Goal: Task Accomplishment & Management: Manage account settings

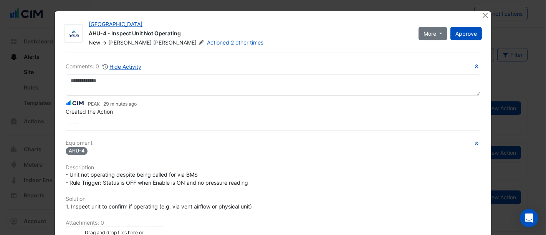
click at [41, 60] on ngb-modal-window "[GEOGRAPHIC_DATA] AHU-4 - Inspect Unit Not Operating New -> [PERSON_NAME] Actio…" at bounding box center [273, 117] width 546 height 235
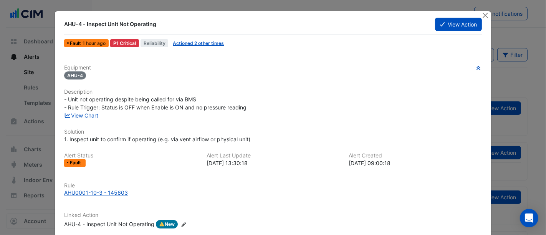
click at [31, 55] on ngb-modal-window "AHU-4 - Inspect Unit Not Operating View Action Fault 1 hour ago P1 Critical Rel…" at bounding box center [273, 117] width 546 height 235
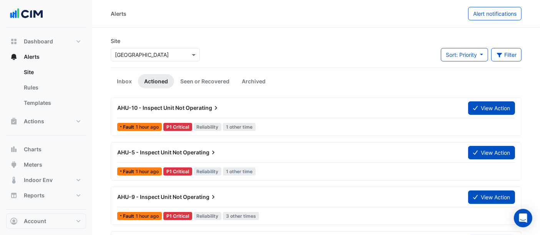
click at [31, 71] on link "Site" at bounding box center [52, 72] width 68 height 15
click at [161, 56] on input "text" at bounding box center [147, 55] width 65 height 8
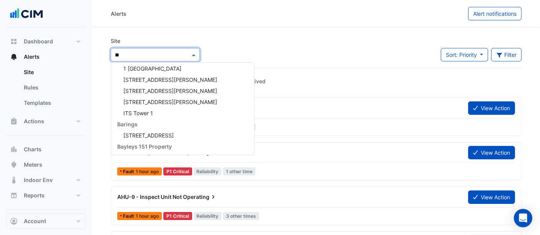
scroll to position [70, 0]
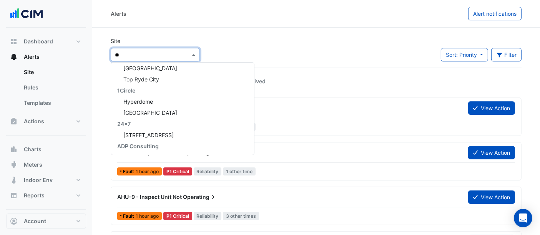
type input "***"
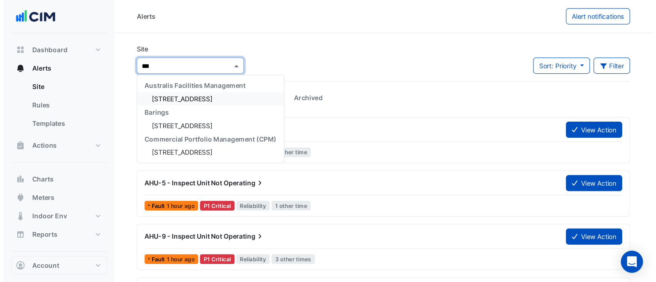
scroll to position [0, 0]
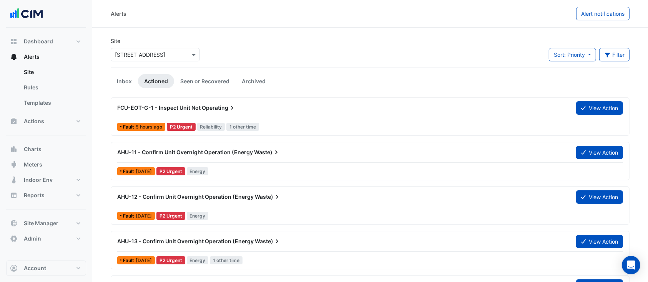
click at [209, 157] on div "AHU-11 - Confirm Unit Overnight Operation (Energy Waste)" at bounding box center [342, 153] width 459 height 14
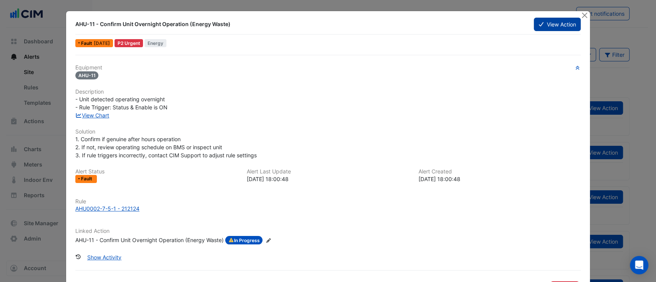
click at [546, 20] on button "View Action" at bounding box center [556, 24] width 47 height 13
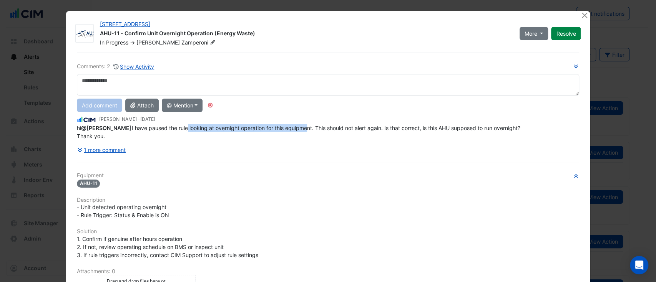
drag, startPoint x: 186, startPoint y: 129, endPoint x: 305, endPoint y: 129, distance: 119.5
click at [305, 129] on div "Comments: 2 Show Activity Add comment Attach @ Mention Australis Facilities Man…" at bounding box center [328, 109] width 502 height 94
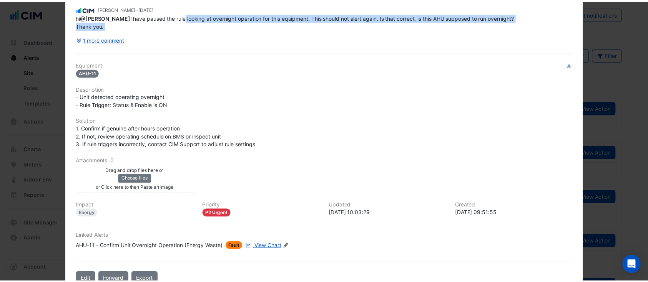
scroll to position [113, 0]
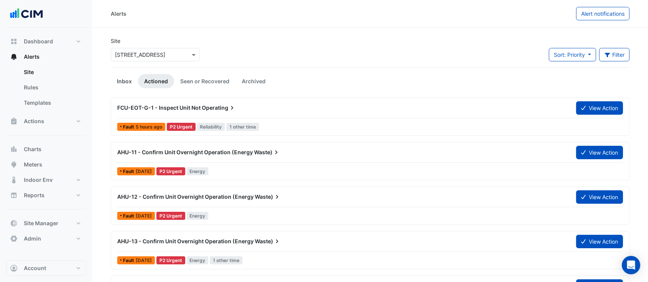
click at [123, 82] on link "Inbox" at bounding box center [124, 81] width 27 height 14
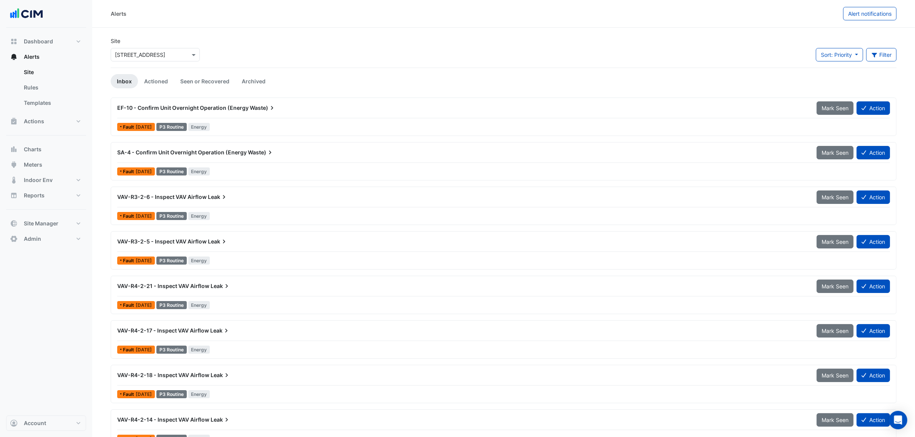
click at [239, 113] on div "EF-10 - Confirm Unit Overnight Operation (Energy Waste)" at bounding box center [462, 108] width 699 height 14
click at [193, 154] on span "SA-4 - Confirm Unit Overnight Operation (Energy" at bounding box center [181, 152] width 129 height 7
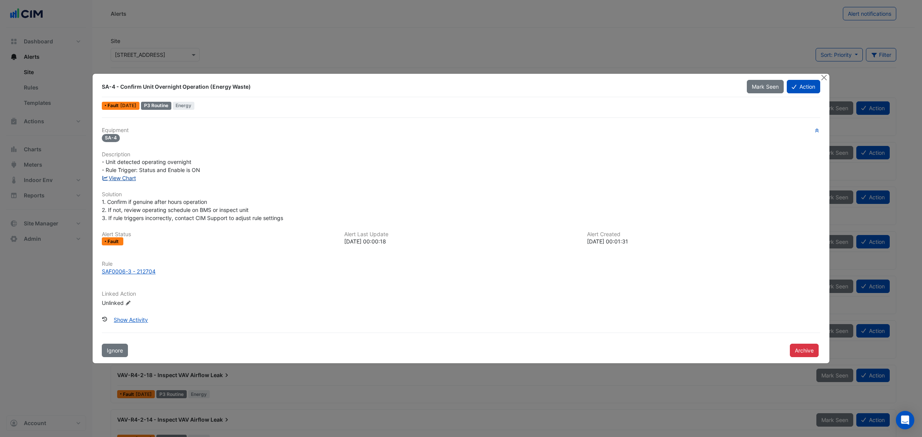
drag, startPoint x: 102, startPoint y: 177, endPoint x: 112, endPoint y: 175, distance: 10.2
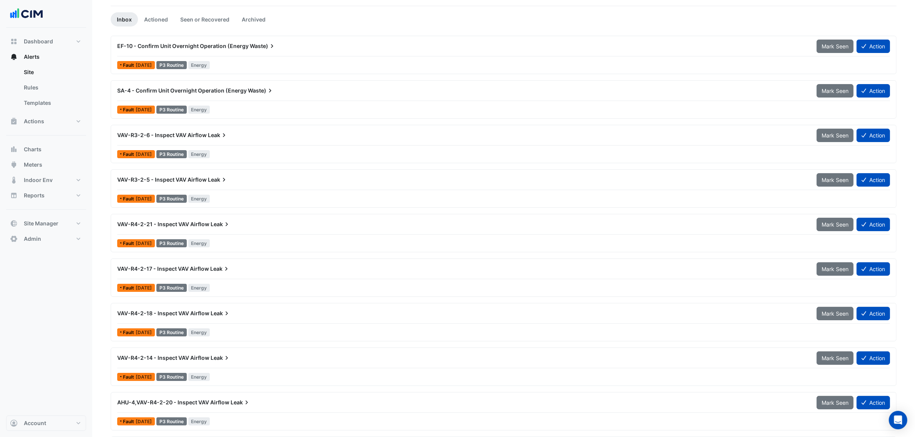
scroll to position [128, 0]
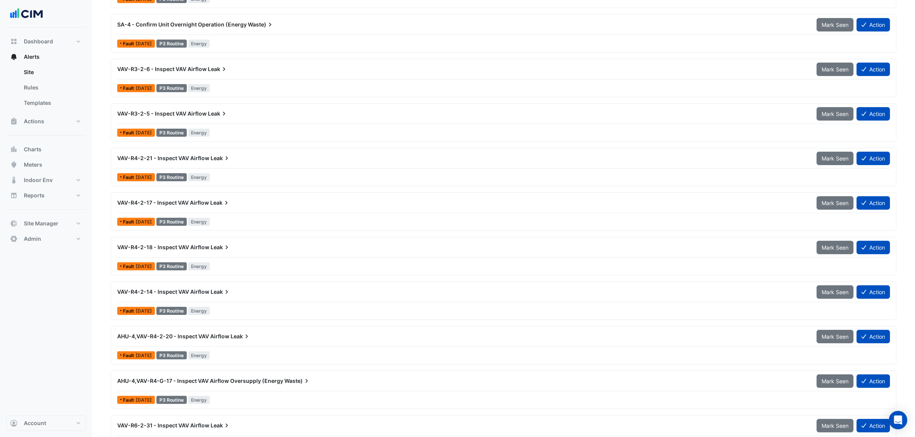
click at [228, 235] on icon at bounding box center [227, 248] width 8 height 8
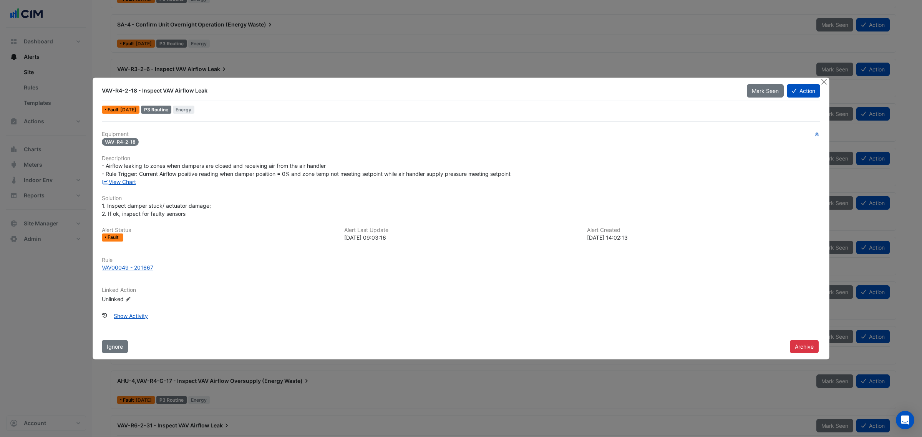
click at [546, 80] on div at bounding box center [825, 82] width 10 height 9
click at [546, 81] on button "Close" at bounding box center [824, 82] width 8 height 8
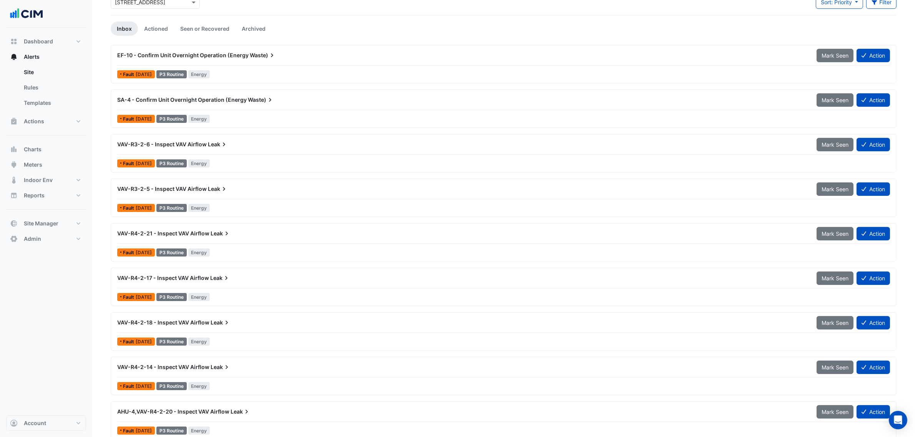
scroll to position [128, 0]
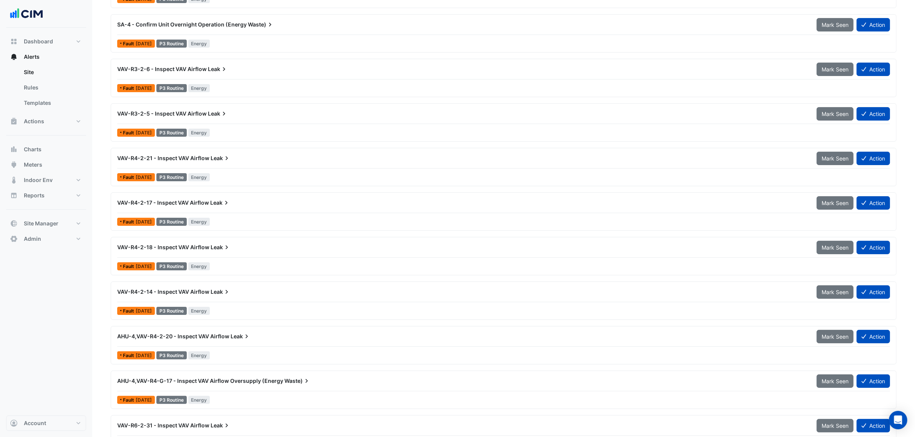
click at [245, 162] on div "VAV-R4-2-21 - Inspect VAV Airflow Leak" at bounding box center [462, 158] width 699 height 14
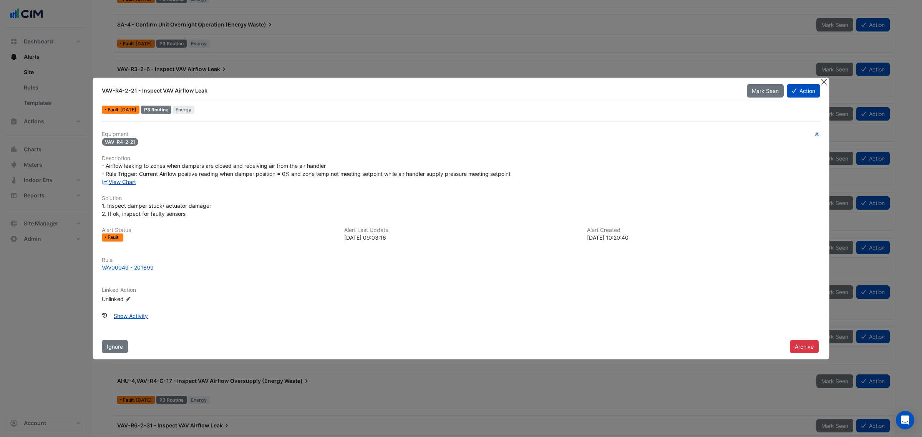
click at [546, 85] on button "Close" at bounding box center [824, 82] width 8 height 8
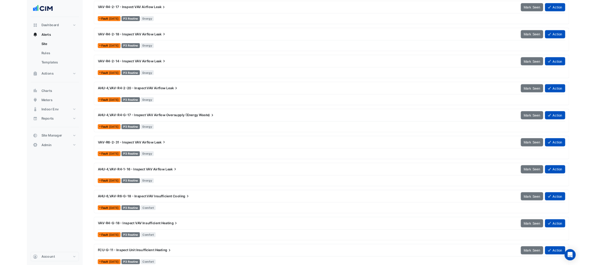
scroll to position [320, 0]
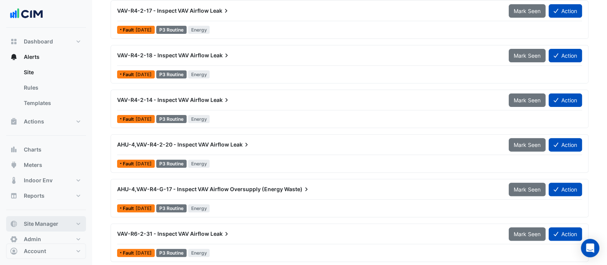
click at [53, 223] on span "Site Manager" at bounding box center [41, 224] width 35 height 8
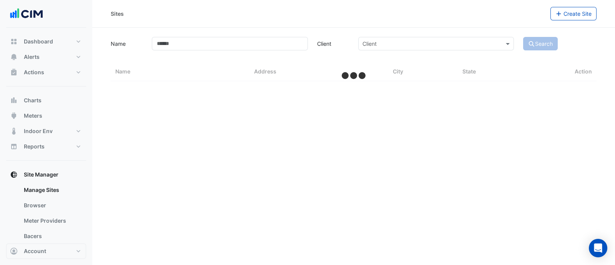
click at [50, 235] on link "Bacers" at bounding box center [52, 235] width 68 height 15
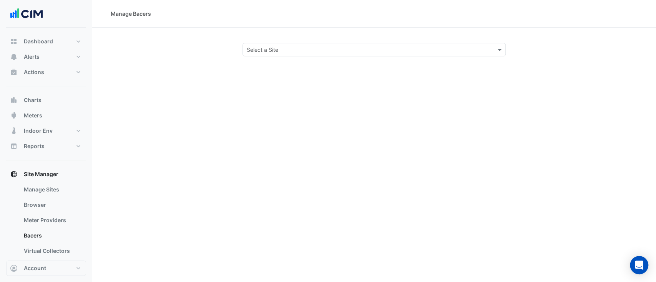
click at [312, 39] on section "Select a Site" at bounding box center [373, 42] width 563 height 29
click at [313, 46] on input "text" at bounding box center [367, 50] width 240 height 8
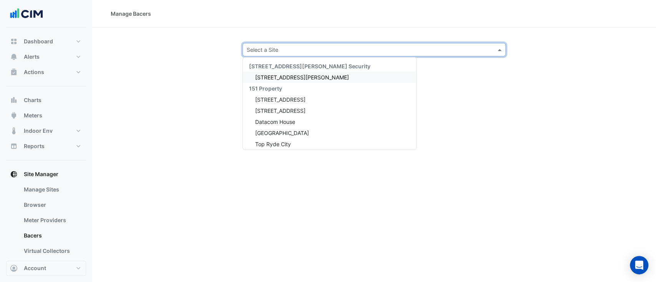
click at [270, 47] on input "text" at bounding box center [367, 50] width 240 height 8
type input "***"
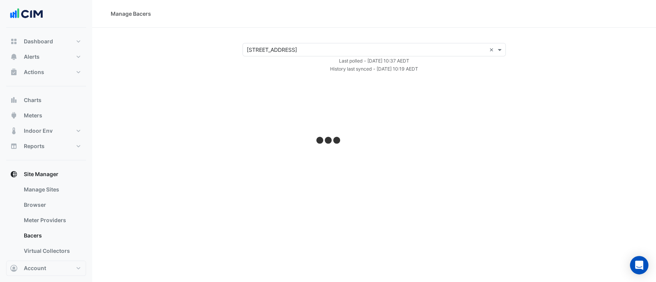
select select "**"
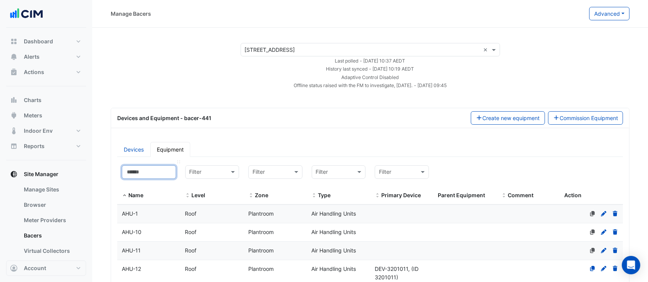
click at [152, 174] on input at bounding box center [149, 172] width 54 height 13
type input "***"
click at [243, 210] on div "Roof" at bounding box center [212, 214] width 63 height 9
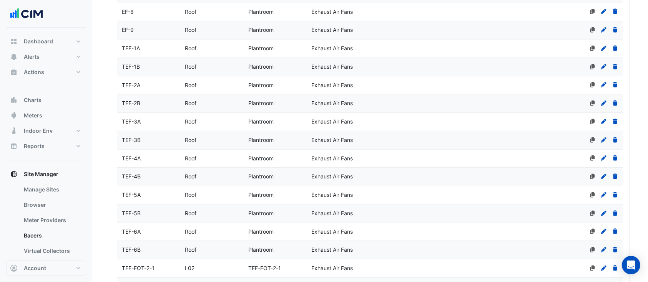
scroll to position [467, 0]
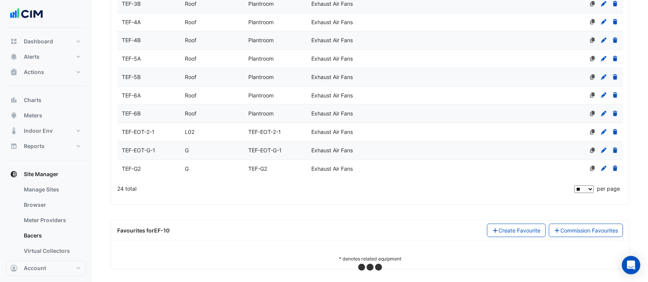
select select "**"
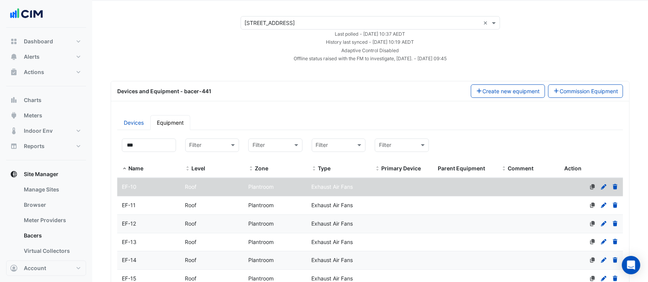
scroll to position [0, 0]
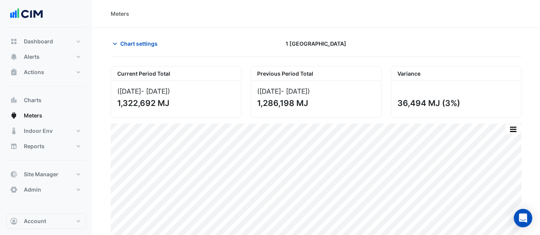
drag, startPoint x: 160, startPoint y: 55, endPoint x: 157, endPoint y: 52, distance: 4.3
click at [159, 54] on div "Chart settings 1 Melbourne Quarter" at bounding box center [316, 47] width 411 height 20
click at [145, 44] on span "Chart settings" at bounding box center [138, 44] width 37 height 8
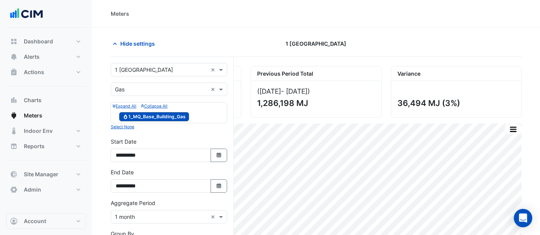
click at [149, 66] on input "text" at bounding box center [161, 70] width 93 height 8
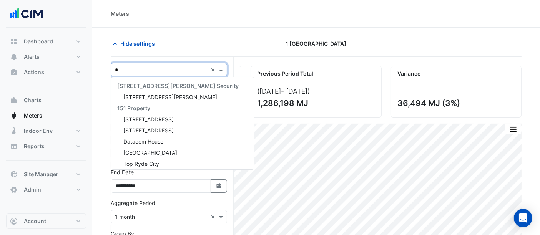
scroll to position [181, 0]
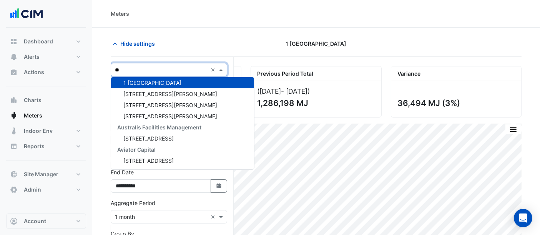
type input "***"
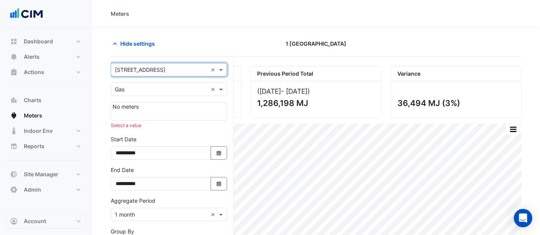
click at [144, 84] on div "× Gas ×" at bounding box center [169, 89] width 116 height 13
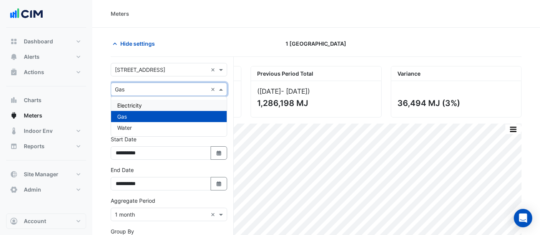
click at [136, 103] on span "Electricity" at bounding box center [129, 105] width 25 height 7
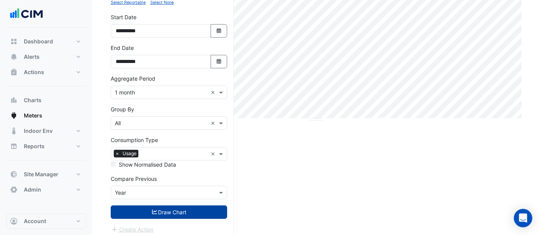
click at [161, 210] on button "Draw Chart" at bounding box center [169, 211] width 116 height 13
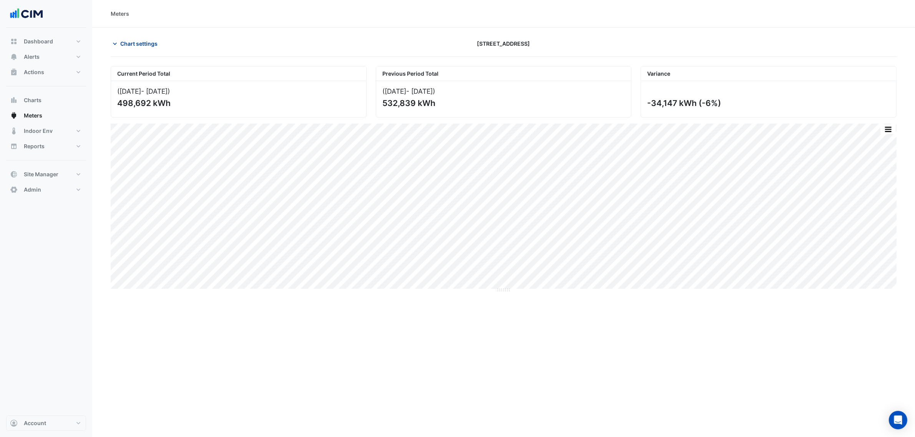
click at [154, 49] on button "Chart settings" at bounding box center [137, 43] width 52 height 13
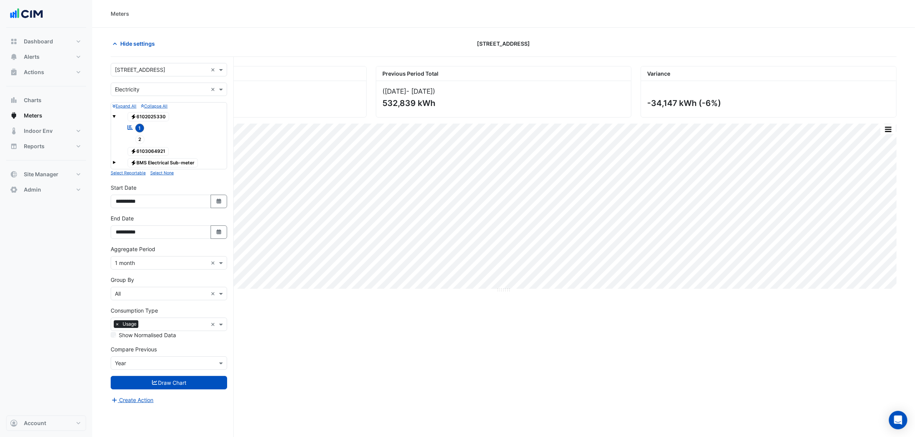
drag, startPoint x: 148, startPoint y: 262, endPoint x: 148, endPoint y: 268, distance: 6.5
click at [148, 235] on input "text" at bounding box center [161, 263] width 93 height 8
click at [134, 235] on div "1 hour" at bounding box center [169, 313] width 116 height 11
click at [176, 235] on button "Draw Chart" at bounding box center [169, 395] width 116 height 13
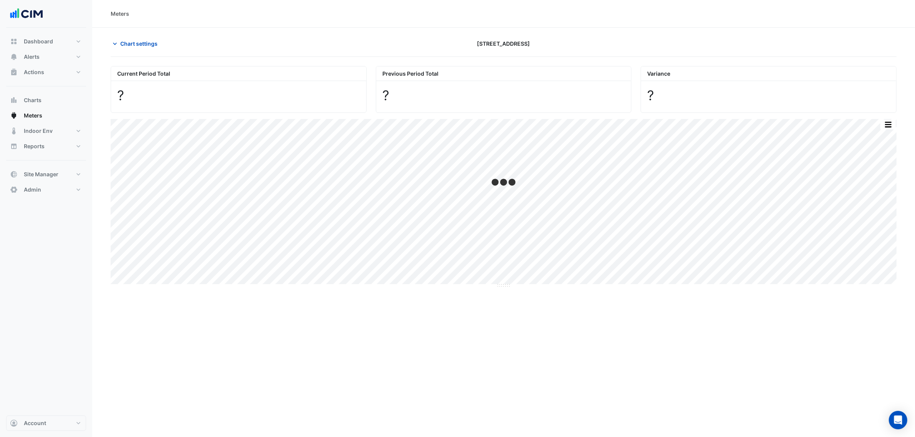
click at [152, 33] on section "Chart settings 191 Salmon Street Current Period Total ? Previous Period Total ?…" at bounding box center [503, 247] width 822 height 439
click at [148, 45] on span "Chart settings" at bounding box center [138, 44] width 37 height 8
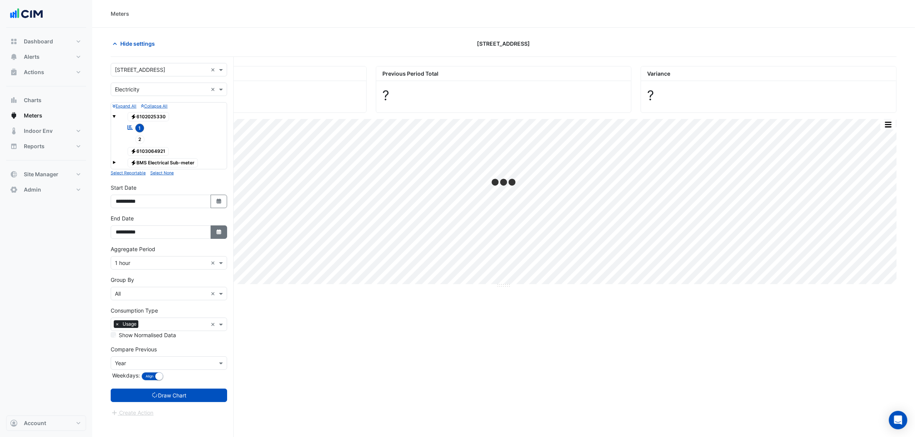
click at [224, 229] on button "Select Date" at bounding box center [218, 231] width 17 height 13
select select "*"
select select "****"
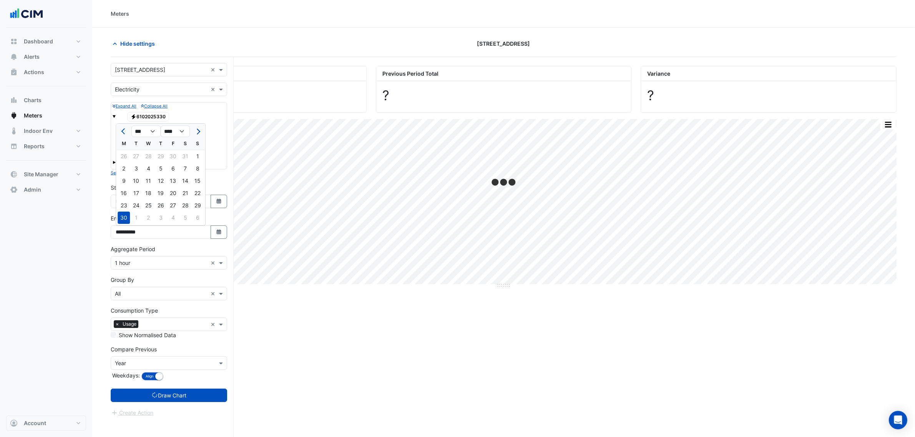
click at [195, 131] on span "Next month" at bounding box center [197, 132] width 6 height 6
click at [194, 133] on button "Next month" at bounding box center [197, 131] width 9 height 12
select select "**"
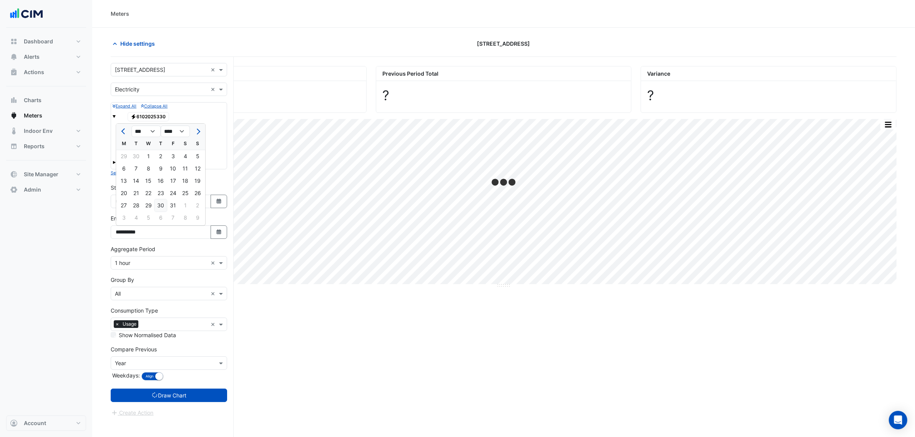
click at [164, 202] on div "30" at bounding box center [160, 205] width 12 height 12
type input "**********"
click at [224, 202] on button "Select Date" at bounding box center [218, 201] width 17 height 13
select select "*"
click at [162, 99] on select "**** **** **** **** **** **** **** **** **** **** **** ****" at bounding box center [175, 100] width 29 height 12
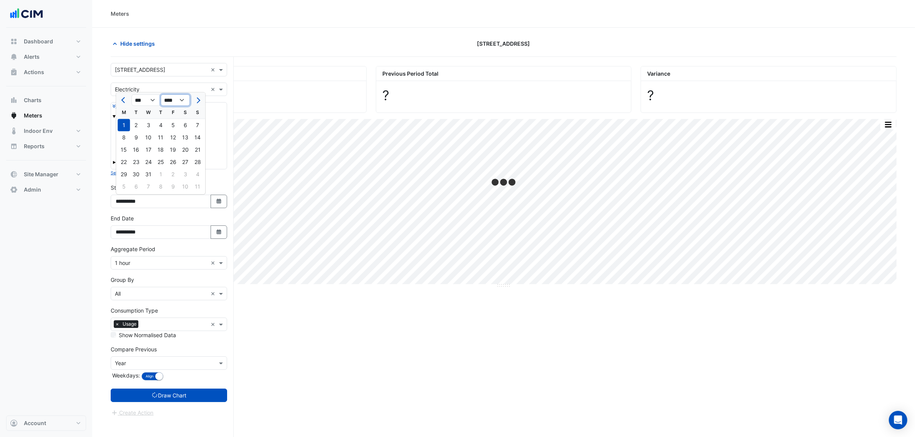
select select "****"
click at [161, 94] on select "**** **** **** **** **** **** **** **** **** **** **** ****" at bounding box center [175, 100] width 29 height 12
click at [137, 103] on select "*** *** *** *** *** *** *** *** *** ***" at bounding box center [145, 100] width 29 height 12
select select "*"
click at [131, 94] on select "*** *** *** *** *** *** *** *** *** ***" at bounding box center [145, 100] width 29 height 12
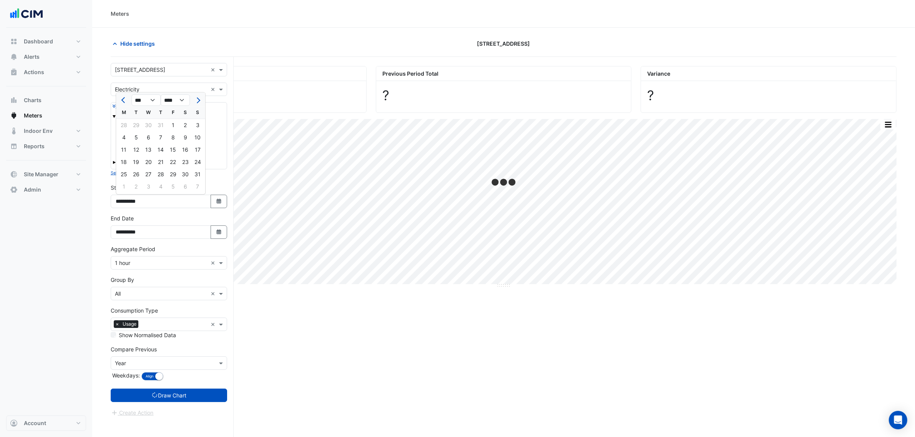
drag, startPoint x: 175, startPoint y: 123, endPoint x: 194, endPoint y: 365, distance: 242.3
click at [175, 124] on div "1" at bounding box center [173, 125] width 12 height 12
type input "**********"
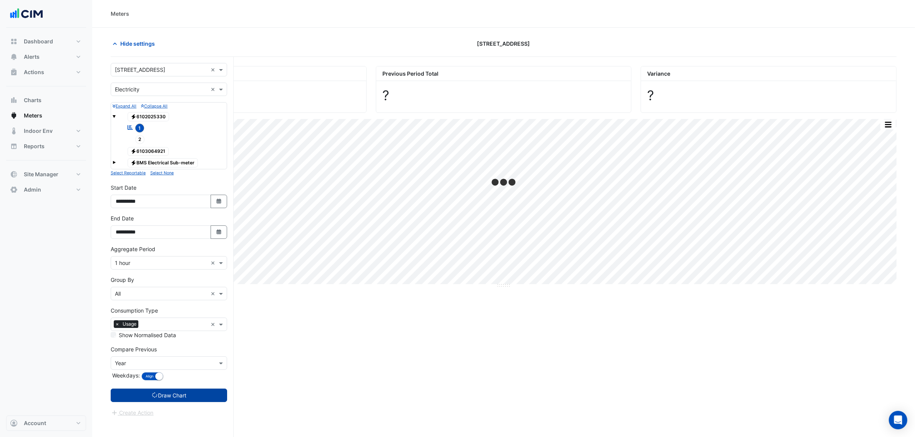
click at [174, 235] on button "Draw Chart" at bounding box center [169, 395] width 116 height 13
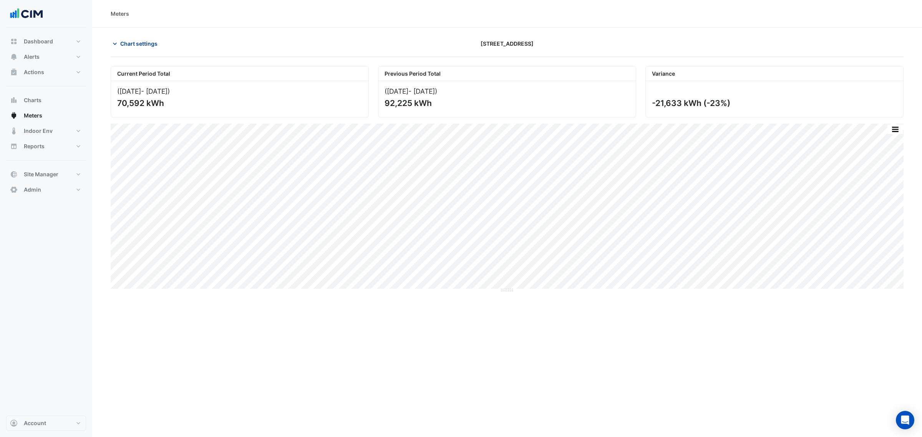
click at [127, 48] on button "Chart settings" at bounding box center [137, 43] width 52 height 13
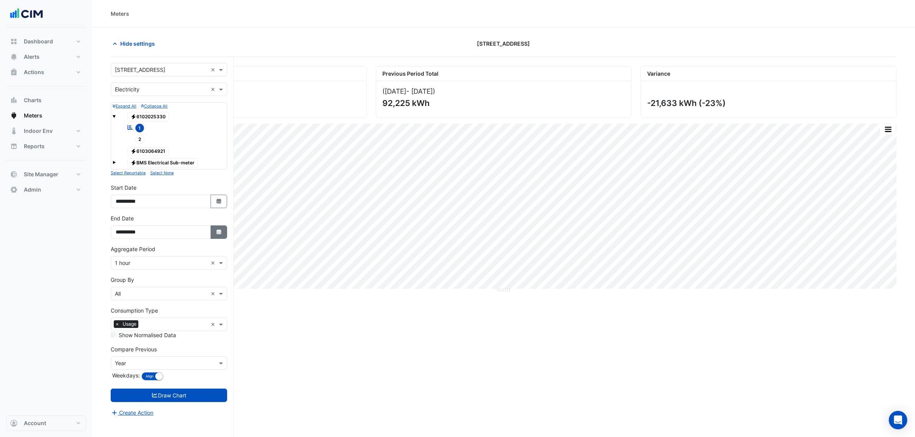
click at [221, 235] on icon "Select Date" at bounding box center [218, 231] width 7 height 5
select select "**"
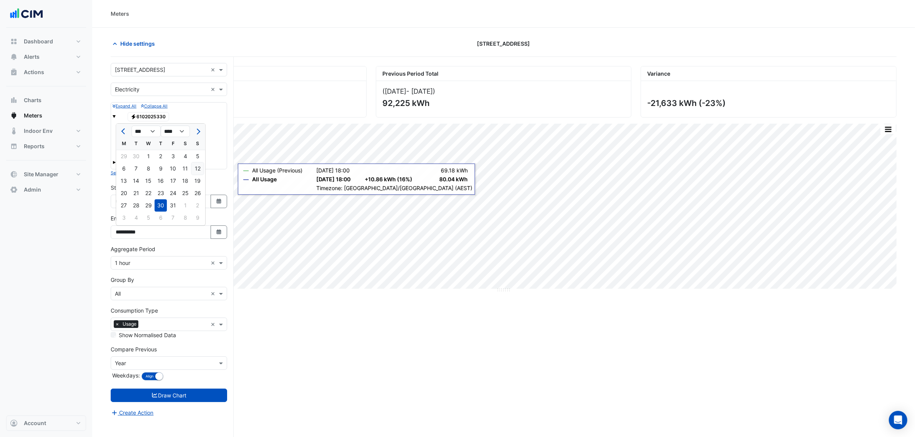
click at [196, 169] on div "12" at bounding box center [197, 168] width 12 height 12
type input "**********"
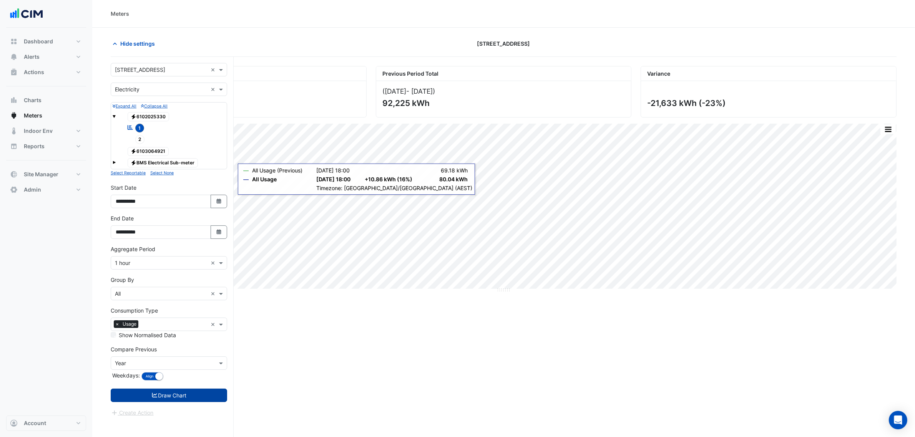
click at [182, 235] on button "Draw Chart" at bounding box center [169, 395] width 116 height 13
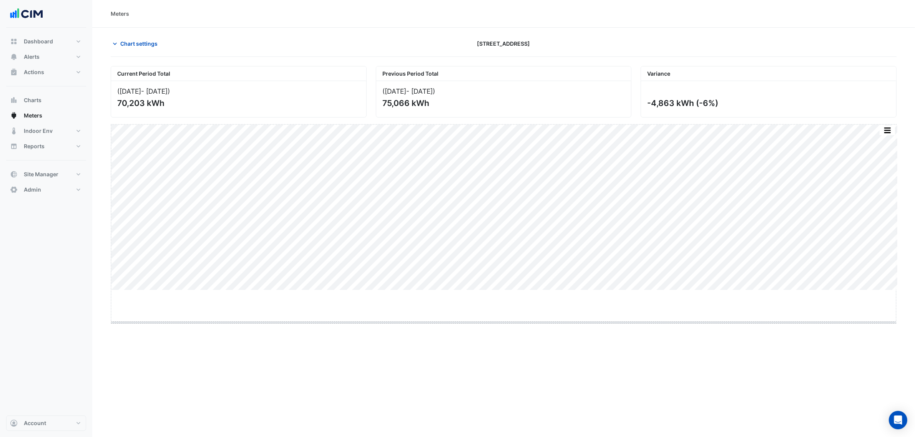
drag, startPoint x: 503, startPoint y: 290, endPoint x: 492, endPoint y: 327, distance: 38.6
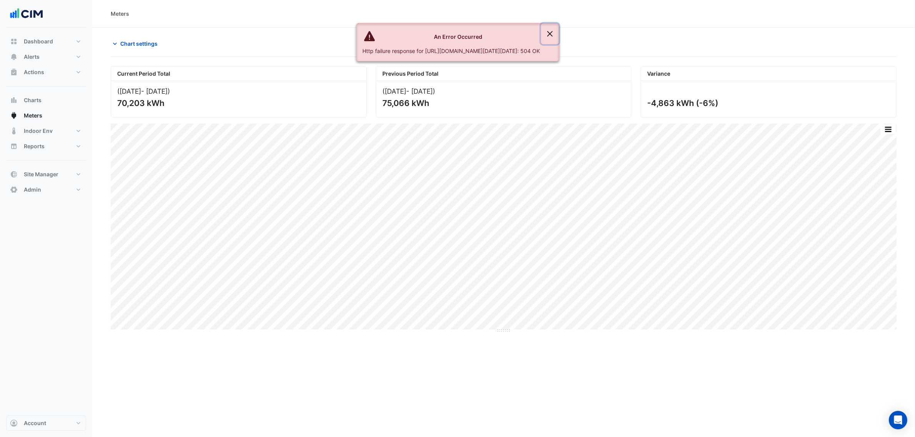
drag, startPoint x: 677, startPoint y: 31, endPoint x: 639, endPoint y: 25, distance: 38.8
click at [539, 33] on button "Close" at bounding box center [550, 33] width 18 height 21
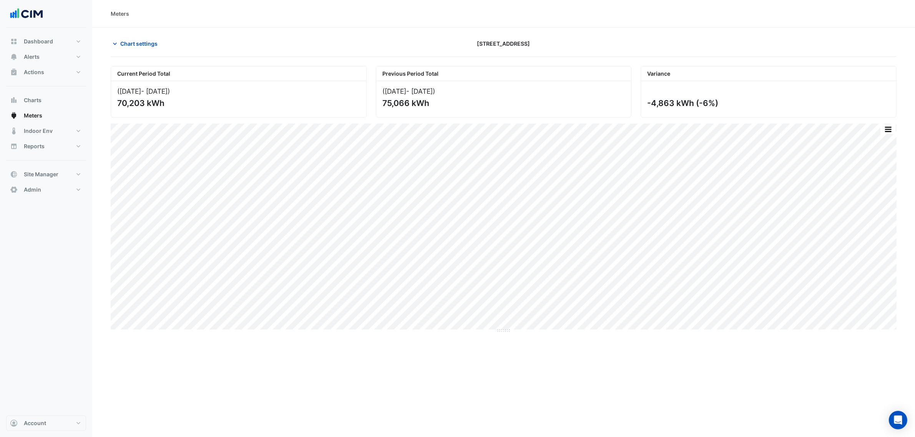
click at [129, 57] on div "Current Period Total (01 Aug 25 - 12 Oct 25 ) 70,203 kWh Previous Period Total …" at bounding box center [503, 261] width 785 height 409
click at [138, 45] on span "Chart settings" at bounding box center [138, 44] width 37 height 8
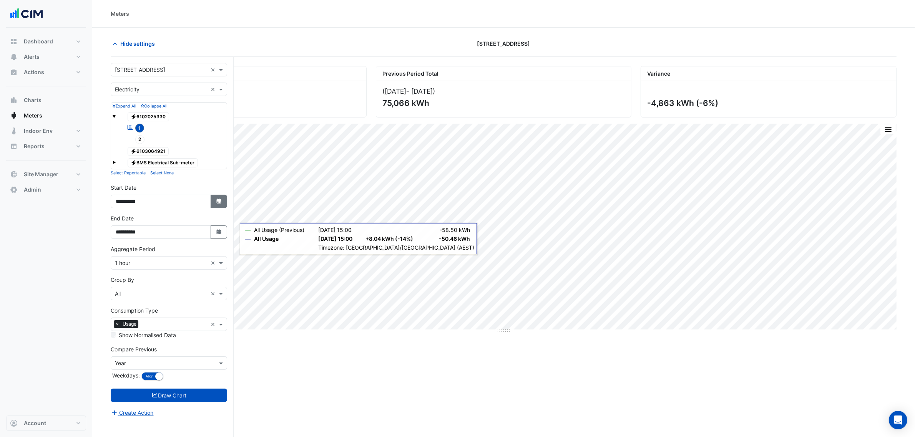
click at [219, 205] on button "Select Date" at bounding box center [218, 201] width 17 height 13
select select "*"
select select "****"
drag, startPoint x: 187, startPoint y: 97, endPoint x: 197, endPoint y: 102, distance: 11.0
click at [187, 98] on select "**** **** **** **** **** **** **** **** **** **** ****" at bounding box center [175, 100] width 29 height 12
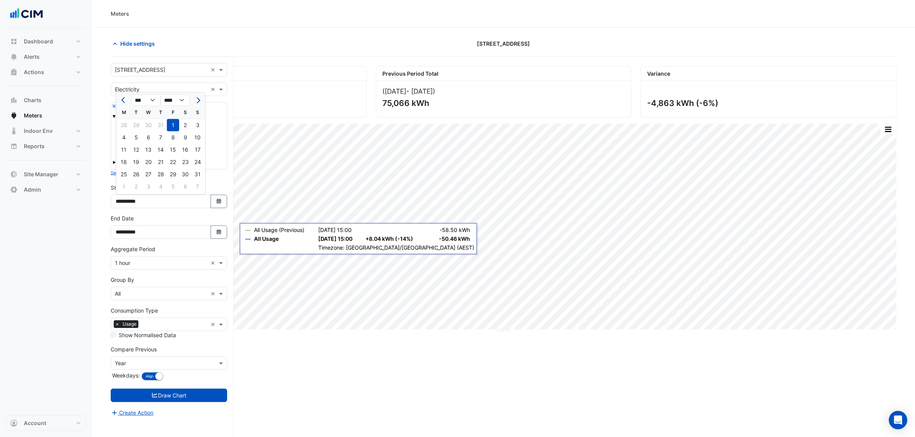
click at [197, 102] on span "Next month" at bounding box center [197, 101] width 6 height 6
drag, startPoint x: 122, startPoint y: 98, endPoint x: 156, endPoint y: 125, distance: 42.6
click at [123, 99] on span "Previous month" at bounding box center [124, 101] width 6 height 6
select select "*"
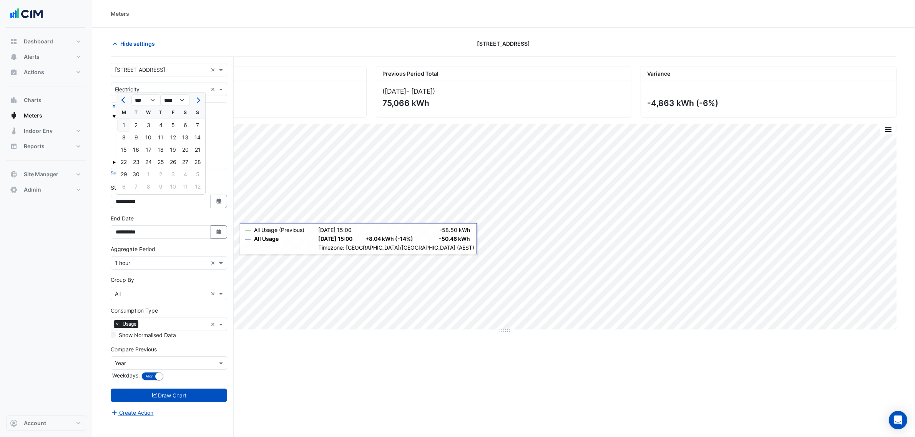
click at [124, 123] on div "1" at bounding box center [124, 125] width 12 height 12
type input "**********"
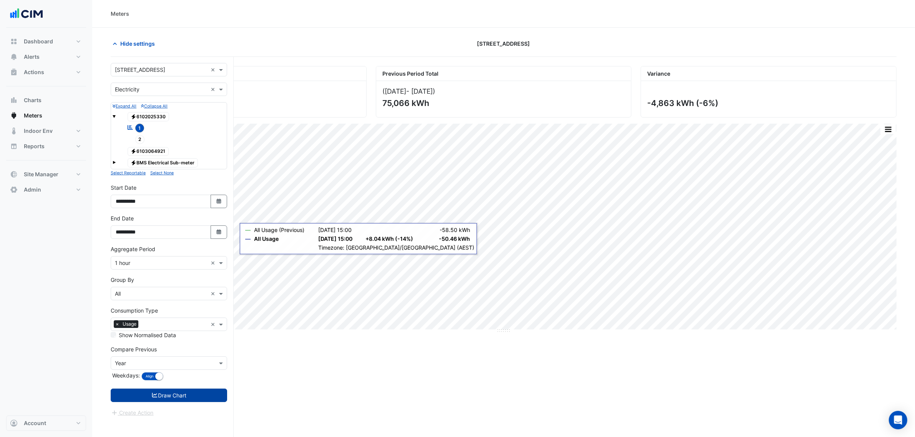
click at [194, 235] on button "Draw Chart" at bounding box center [169, 395] width 116 height 13
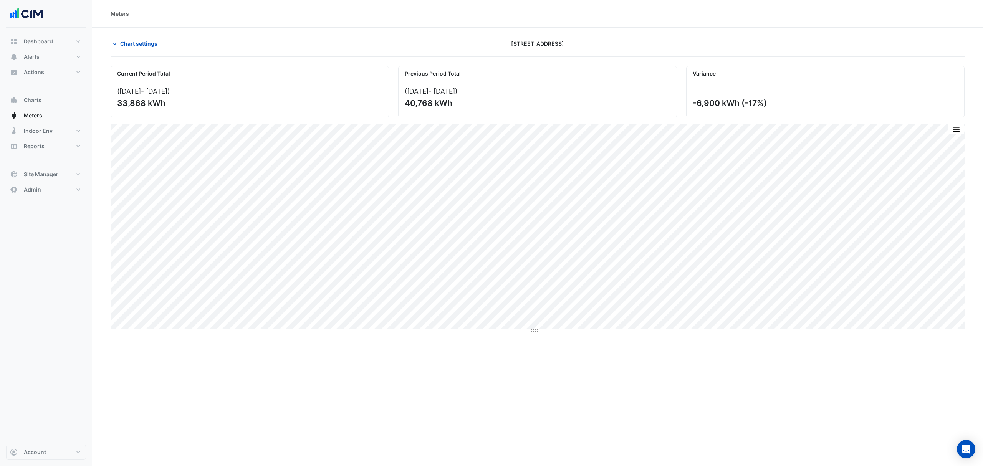
drag, startPoint x: 682, startPoint y: 108, endPoint x: 807, endPoint y: 111, distance: 124.9
click at [539, 111] on div "Current Period Total (01 Sep 25 - 12 Oct 25 ) 33,868 kWh Previous Period Total …" at bounding box center [537, 89] width 863 height 58
click at [539, 109] on div "-6,900 kWh (-17%)" at bounding box center [826, 99] width 278 height 36
click at [539, 100] on div "-6,900 kWh (-17%)" at bounding box center [825, 103] width 264 height 10
drag, startPoint x: 713, startPoint y: 101, endPoint x: 754, endPoint y: 103, distance: 40.4
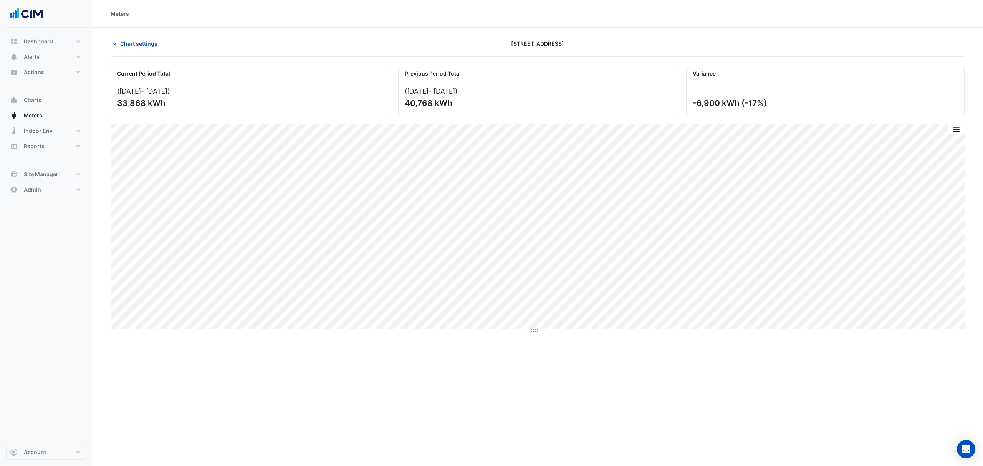
click at [539, 103] on div "-6,900 kWh (-17%)" at bounding box center [826, 99] width 278 height 36
click at [539, 105] on div "-6,900 kWh (-17%)" at bounding box center [825, 103] width 264 height 10
drag, startPoint x: 762, startPoint y: 101, endPoint x: 727, endPoint y: 106, distance: 35.3
click at [539, 106] on div "-6,900 kWh (-17%)" at bounding box center [825, 103] width 264 height 10
click at [168, 32] on section "Chart settings 191 Salmon Street Current Period Total (01 Sep 25 - 12 Oct 25 ) …" at bounding box center [537, 181] width 891 height 306
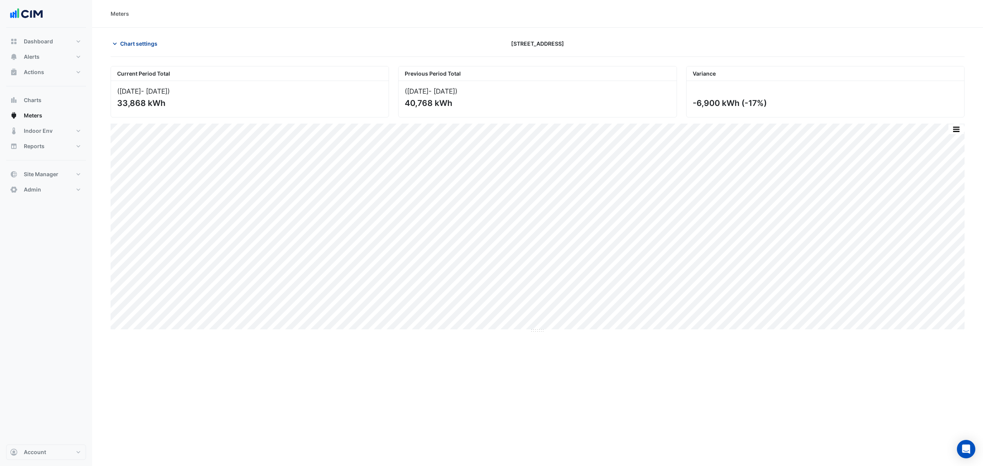
click at [144, 40] on span "Chart settings" at bounding box center [138, 44] width 37 height 8
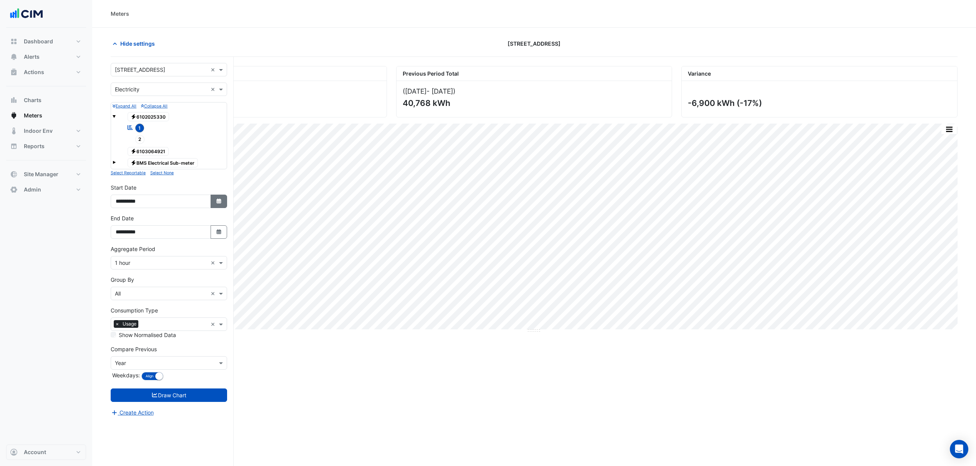
click at [217, 196] on button "Select Date" at bounding box center [218, 201] width 17 height 13
select select "*"
select select "****"
click at [197, 93] on div "*** *** *** *** *** *** *** *** *** *** **** **** **** **** **** **** **** ****…" at bounding box center [160, 100] width 89 height 14
click at [200, 100] on span "Next month" at bounding box center [197, 101] width 6 height 6
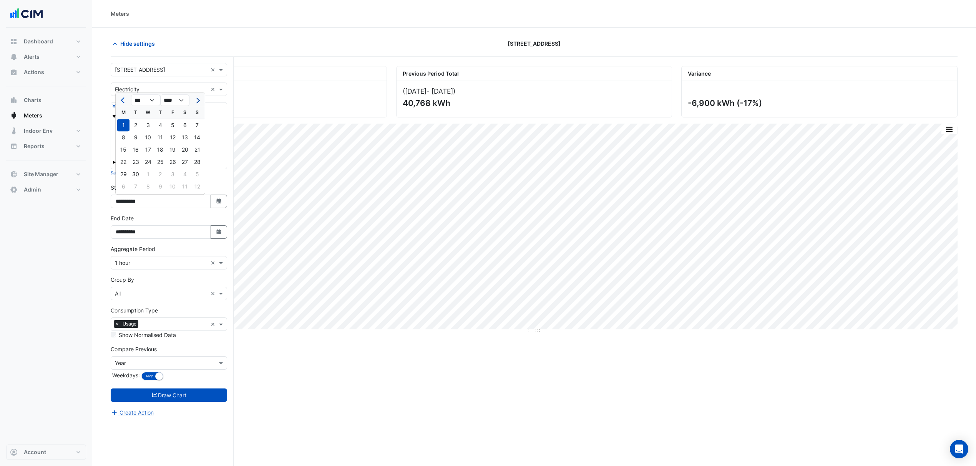
select select "**"
drag, startPoint x: 124, startPoint y: 123, endPoint x: 145, endPoint y: 281, distance: 159.2
click at [124, 124] on div "29" at bounding box center [123, 125] width 12 height 12
type input "**********"
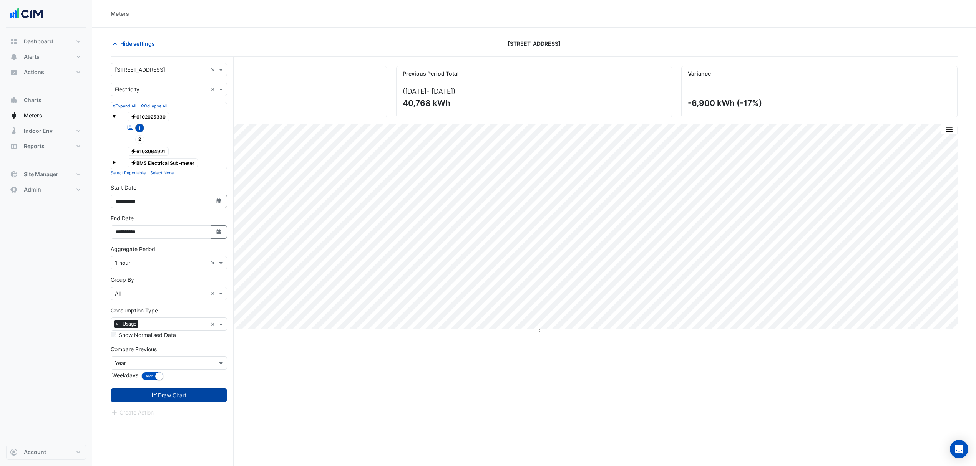
click at [191, 235] on button "Draw Chart" at bounding box center [169, 395] width 116 height 13
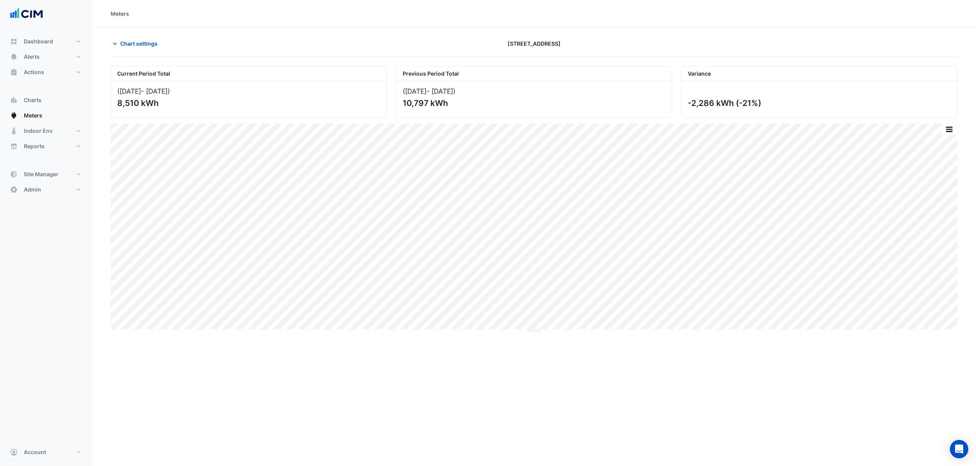
drag, startPoint x: 747, startPoint y: 104, endPoint x: 730, endPoint y: 106, distance: 17.4
click at [539, 106] on div "-2,286 kWh (-21%)" at bounding box center [819, 103] width 262 height 10
click at [129, 40] on span "Chart settings" at bounding box center [138, 44] width 37 height 8
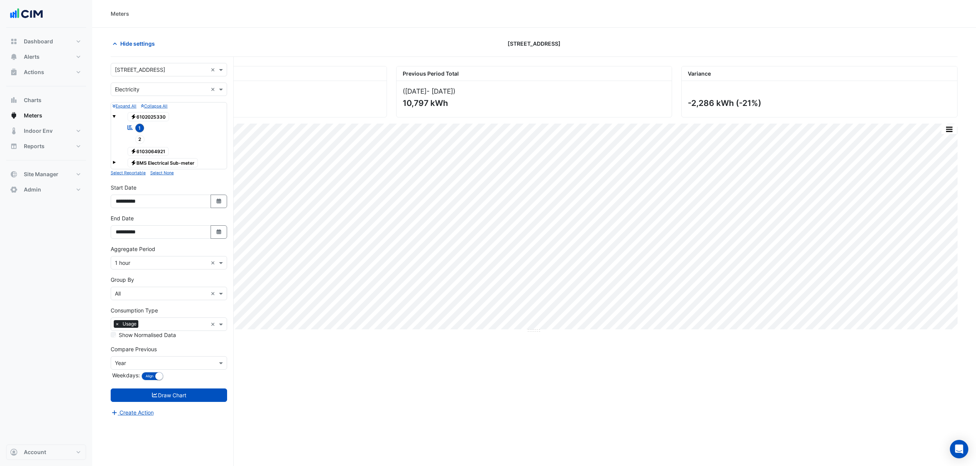
drag, startPoint x: 138, startPoint y: 80, endPoint x: 131, endPoint y: 75, distance: 9.4
click at [136, 78] on form "× 191 Salmon Street × × Electricity × Expand All Collapse All Electricity 61020…" at bounding box center [169, 240] width 116 height 354
click at [131, 75] on div "× 191 Salmon Street ×" at bounding box center [169, 69] width 116 height 13
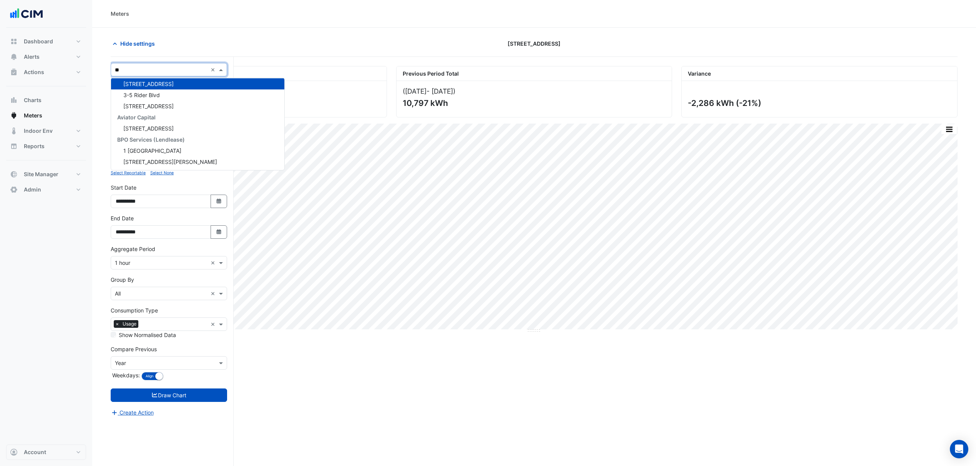
scroll to position [114, 0]
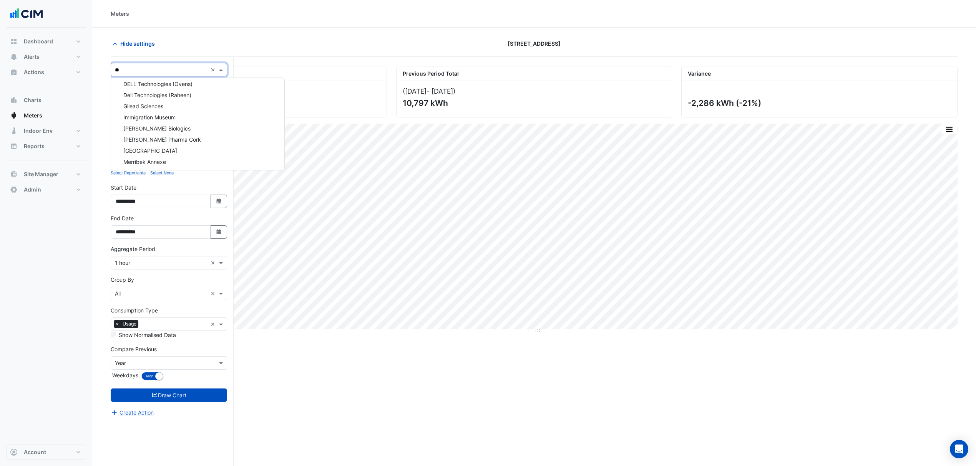
type input "***"
drag, startPoint x: 141, startPoint y: 94, endPoint x: 174, endPoint y: 327, distance: 235.6
click at [141, 94] on div "National Library of [GEOGRAPHIC_DATA]" at bounding box center [186, 97] width 150 height 11
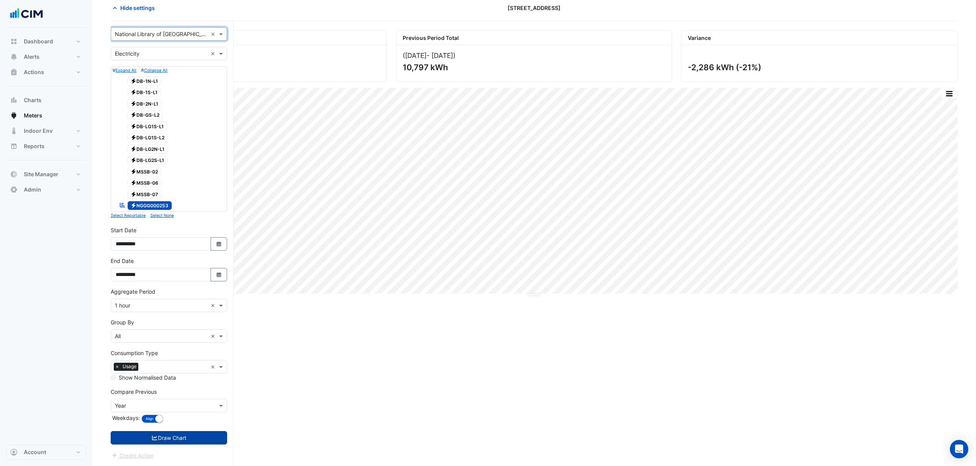
click at [191, 235] on button "Draw Chart" at bounding box center [169, 437] width 116 height 13
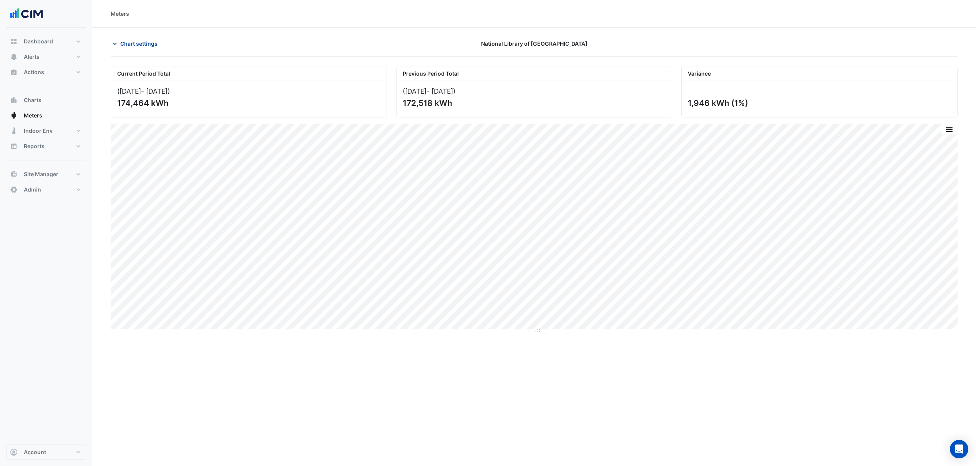
click at [120, 43] on span "Chart settings" at bounding box center [138, 44] width 37 height 8
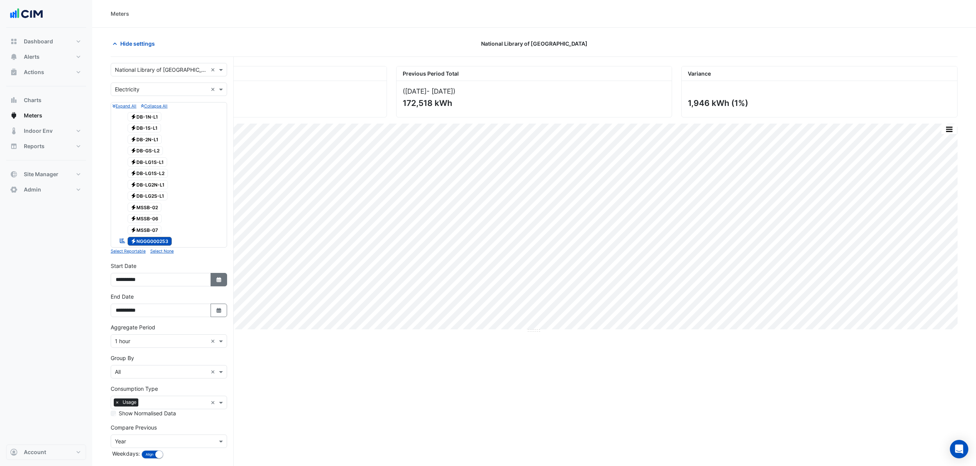
click at [217, 235] on button "Select Date" at bounding box center [218, 279] width 17 height 13
select select "*"
select select "****"
click at [121, 208] on div "1" at bounding box center [123, 205] width 12 height 12
type input "**********"
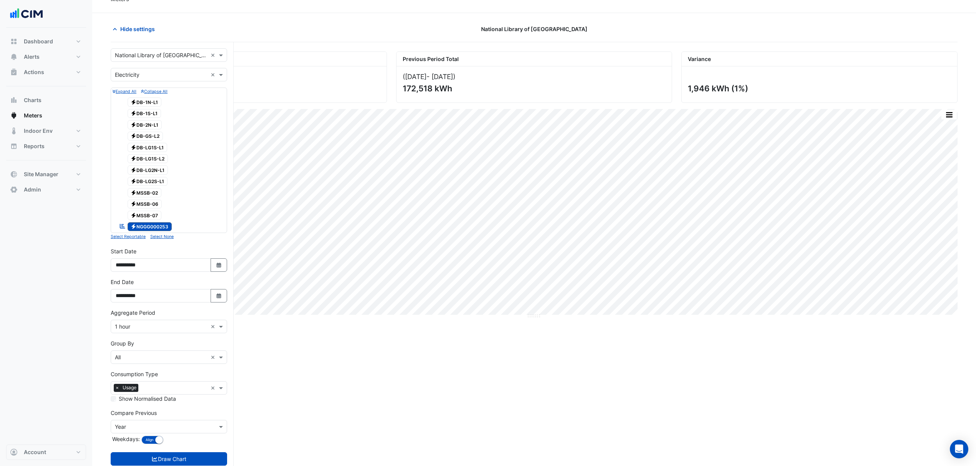
scroll to position [38, 0]
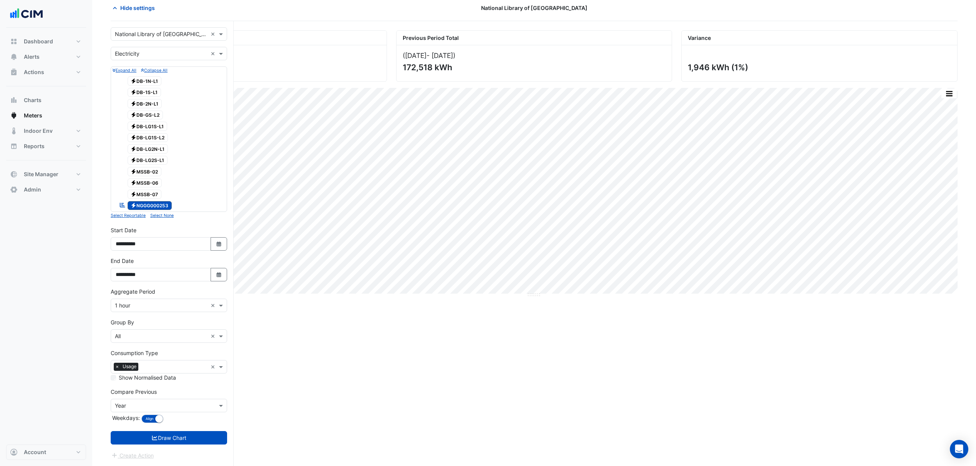
click at [161, 235] on form "× National Library of Australia × × Electricity × Expand All Collapse All Elect…" at bounding box center [169, 243] width 116 height 433
click at [159, 235] on button "Draw Chart" at bounding box center [169, 437] width 116 height 13
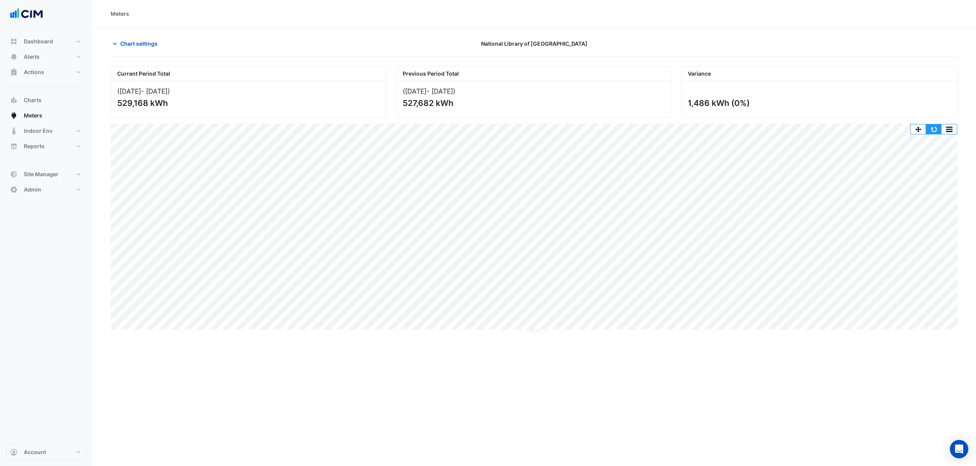
click at [539, 131] on button "button" at bounding box center [933, 129] width 15 height 10
click at [125, 35] on section "Chart settings National Library of Australia Current Period Total (01 Sep 25 - …" at bounding box center [533, 265] width 883 height 474
click at [134, 41] on span "Chart settings" at bounding box center [138, 44] width 37 height 8
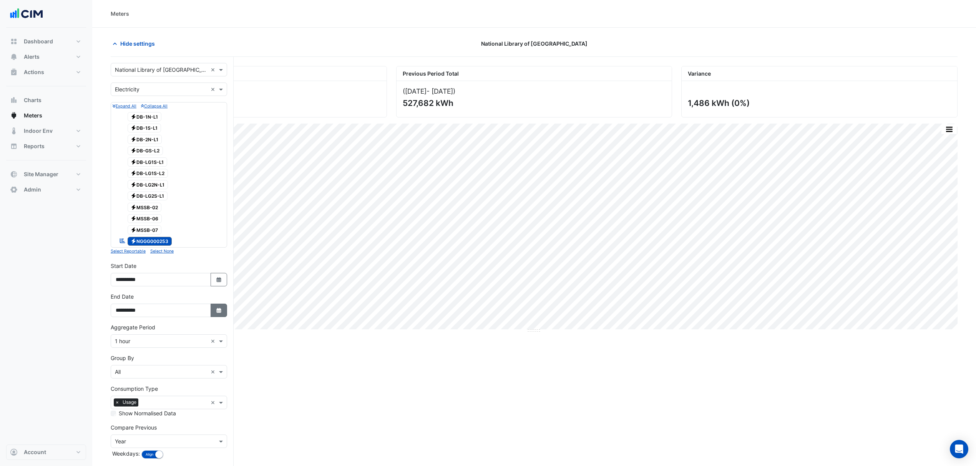
click at [222, 235] on button "Select Date" at bounding box center [218, 310] width 17 height 13
select select "**"
click at [142, 235] on div "15" at bounding box center [148, 260] width 12 height 12
type input "**********"
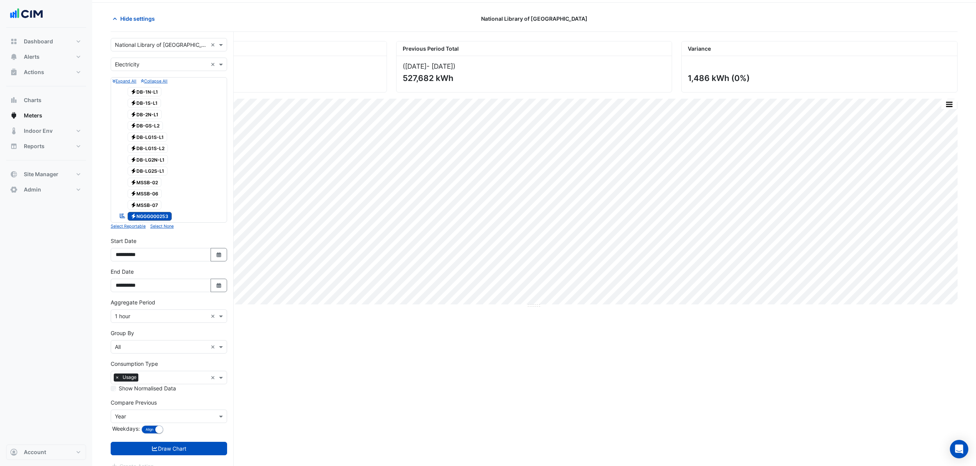
scroll to position [38, 0]
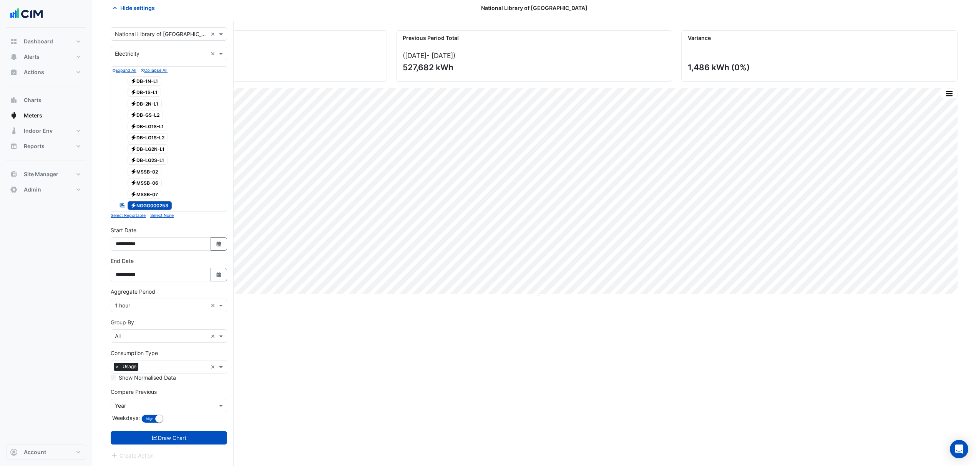
click at [195, 235] on form "× National Library of Australia × × Electricity × Expand All Collapse All Elect…" at bounding box center [169, 243] width 116 height 433
click at [184, 235] on button "Draw Chart" at bounding box center [169, 437] width 116 height 13
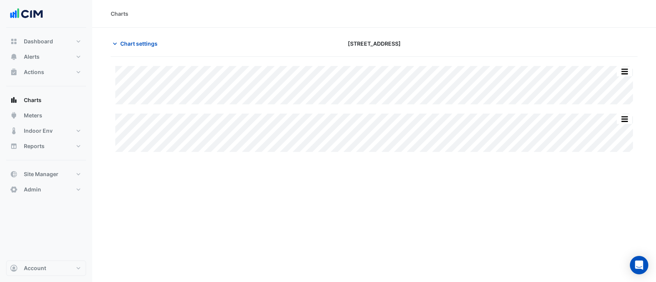
type input "**********"
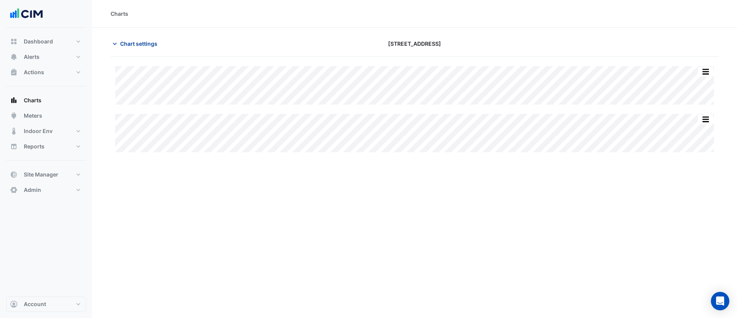
click at [137, 44] on span "Chart settings" at bounding box center [138, 44] width 37 height 8
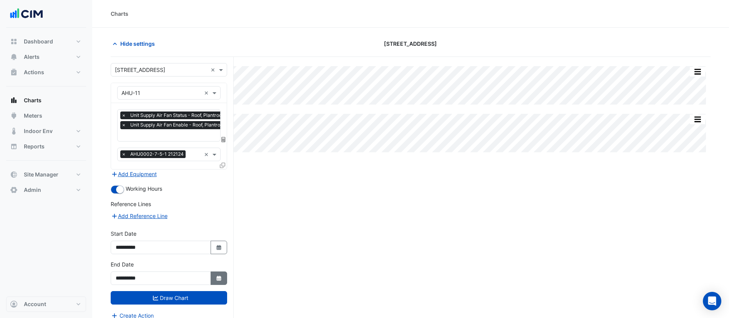
click at [221, 279] on icon "Select Date" at bounding box center [218, 277] width 7 height 5
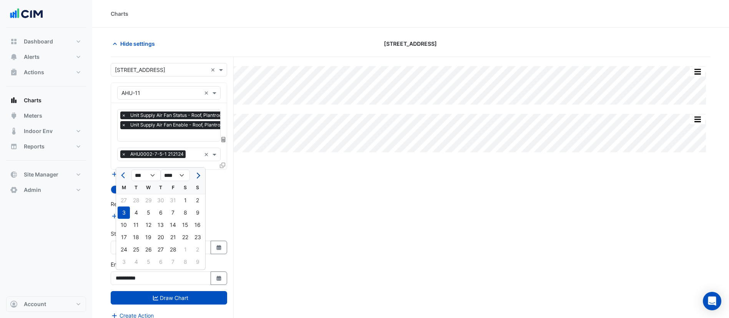
click at [196, 177] on button "Next month" at bounding box center [197, 175] width 9 height 12
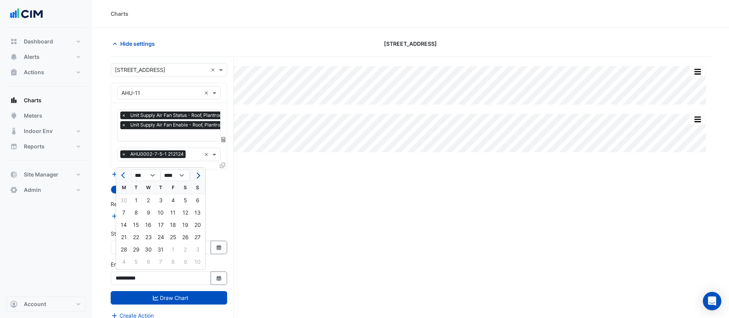
click at [196, 177] on button "Next month" at bounding box center [197, 175] width 9 height 12
select select "**"
click at [198, 213] on div "12" at bounding box center [197, 212] width 12 height 12
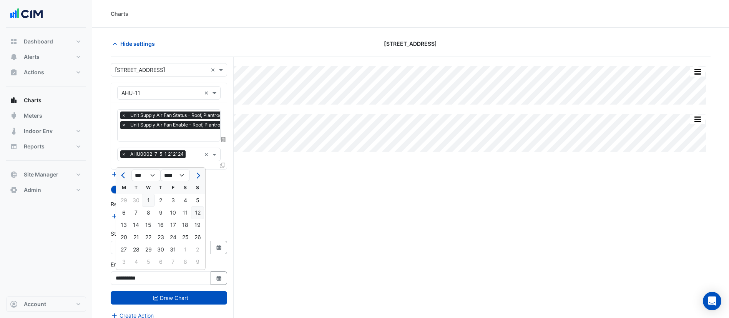
type input "**********"
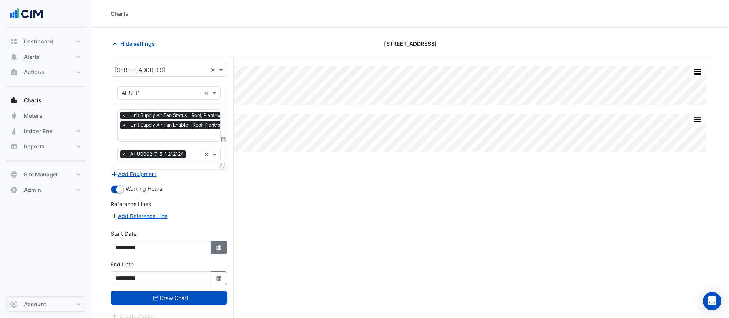
click at [217, 246] on icon "button" at bounding box center [218, 247] width 5 height 5
select select "****"
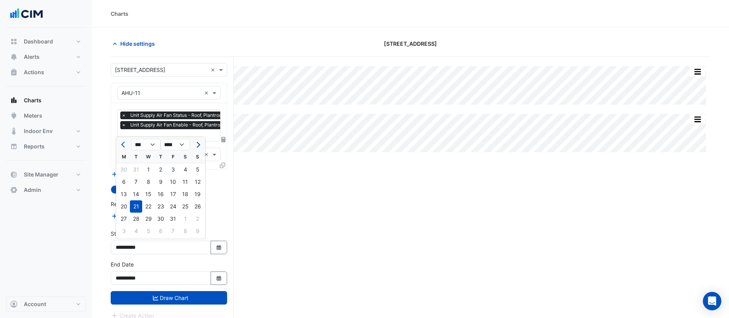
click at [196, 149] on button "Next month" at bounding box center [197, 144] width 9 height 12
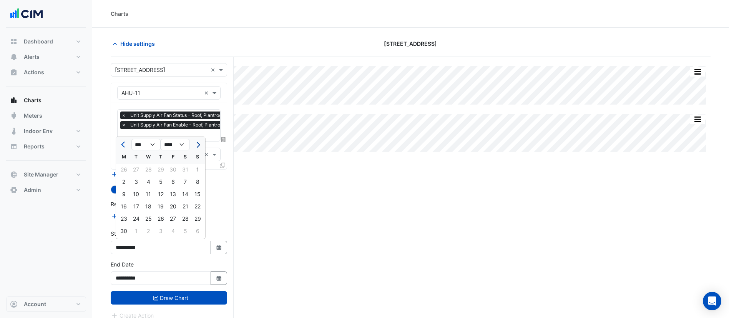
click at [196, 149] on button "Next month" at bounding box center [197, 144] width 9 height 12
click at [196, 149] on div at bounding box center [197, 144] width 15 height 12
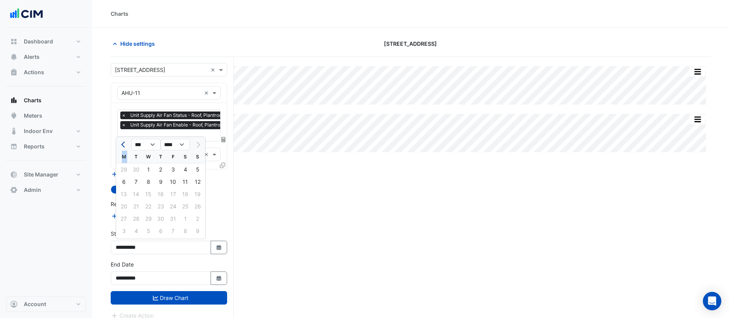
click at [122, 146] on button "Previous month" at bounding box center [123, 144] width 9 height 12
select select "*"
click at [123, 191] on div "15" at bounding box center [124, 194] width 12 height 12
type input "**********"
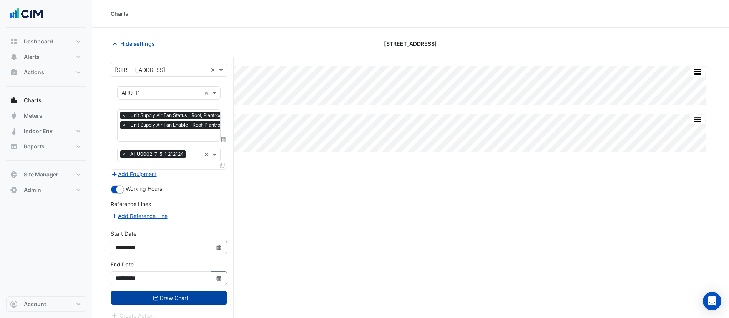
click at [154, 282] on icon "submit" at bounding box center [155, 297] width 5 height 5
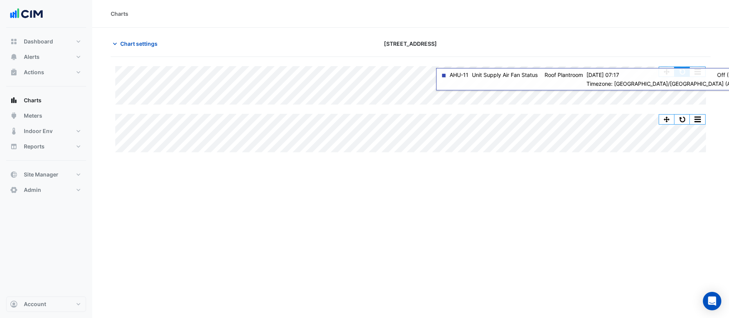
click at [655, 75] on button "button" at bounding box center [681, 72] width 15 height 10
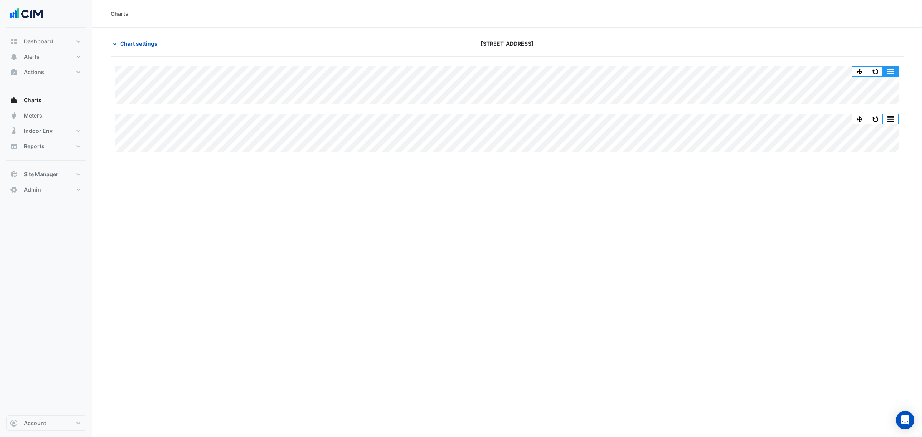
click at [873, 70] on button "button" at bounding box center [874, 72] width 15 height 10
click at [40, 58] on button "Alerts" at bounding box center [46, 56] width 80 height 15
click at [921, 69] on button "button" at bounding box center [936, 72] width 15 height 10
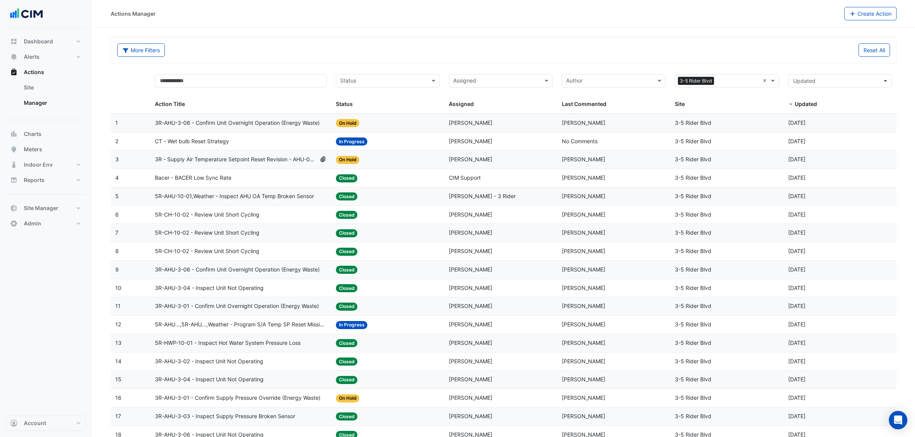
select select "**"
click at [188, 139] on span "CT - Wet bulb Reset Strategy" at bounding box center [192, 141] width 74 height 9
click at [762, 80] on input "text" at bounding box center [722, 81] width 86 height 9
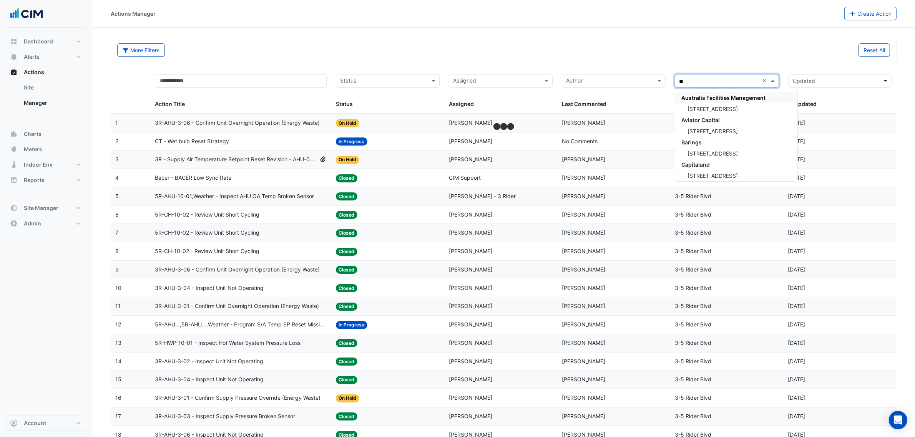
type input "***"
click at [728, 106] on span "[STREET_ADDRESS]" at bounding box center [712, 109] width 50 height 7
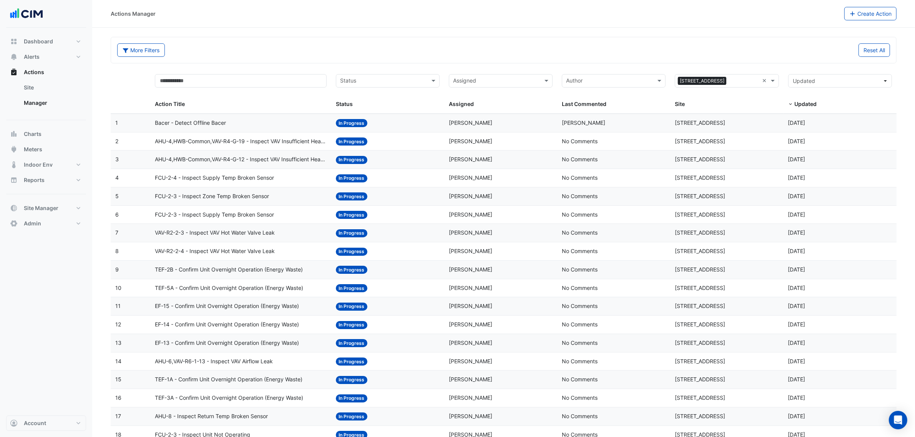
click at [204, 144] on span "AHU-4,HWB-Common,VAV-R4-G-19 - Inspect VAV Insufficient Heating" at bounding box center [241, 141] width 172 height 9
click at [203, 233] on span "VAV-R2-2-3 - Inspect VAV Hot Water Valve Leak" at bounding box center [215, 233] width 120 height 9
click at [189, 280] on datatable-body-cell "Action Title: TEF-5A - Confirm Unit Overnight Operation (Energy Waste)" at bounding box center [240, 288] width 181 height 18
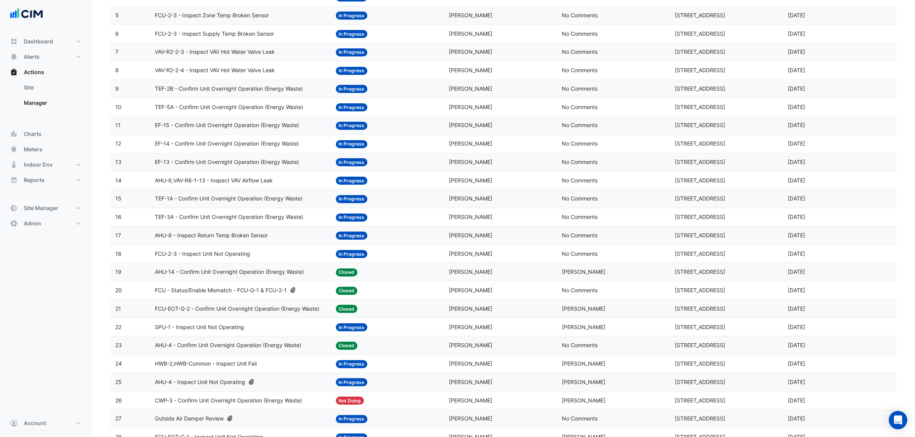
scroll to position [256, 0]
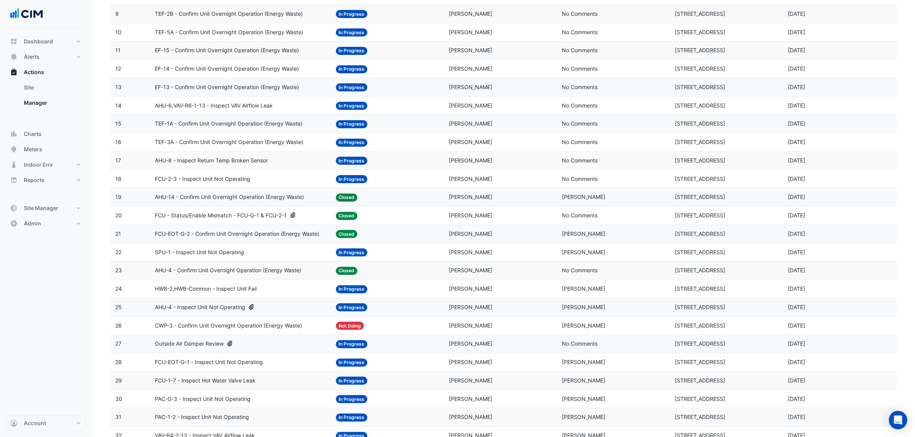
click at [238, 139] on datatable-body-cell "Action Title: TEF-3A - Confirm Unit Overnight Operation (Energy Waste)" at bounding box center [240, 142] width 181 height 18
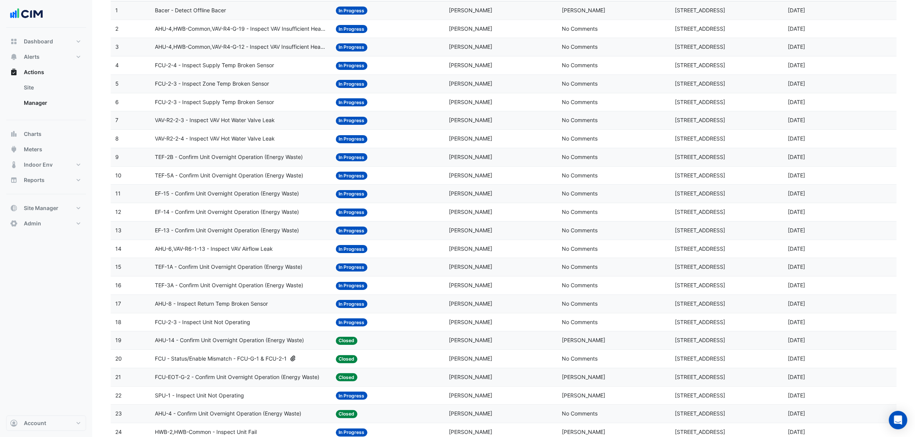
scroll to position [0, 0]
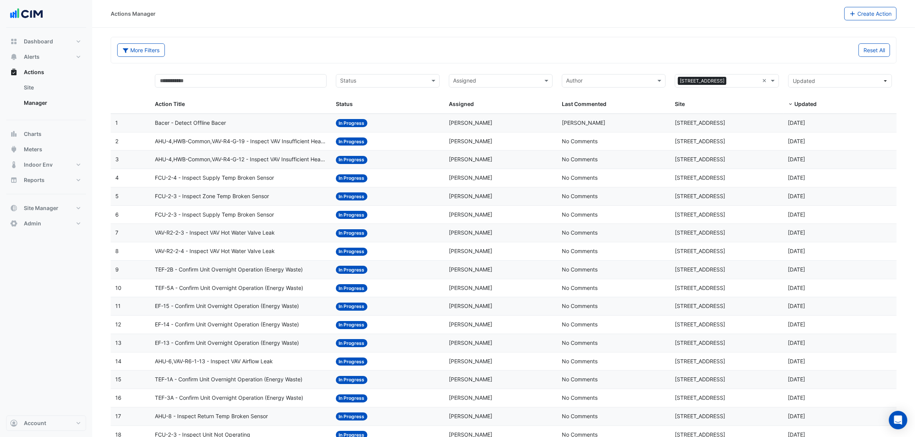
click at [209, 179] on span "FCU-2-4 - Inspect Supply Temp Broken Sensor" at bounding box center [214, 178] width 119 height 9
click at [209, 154] on datatable-body-cell "Action Title: AHU-4,HWB-Common,VAV-R4-G-12 - Inspect VAV Insufficient Heating" at bounding box center [240, 160] width 181 height 18
click at [226, 141] on span "AHU-4,HWB-Common,VAV-R4-G-19 - Inspect VAV Insufficient Heating" at bounding box center [241, 141] width 172 height 9
click at [452, 213] on span "Srinath Rajamohan" at bounding box center [470, 214] width 43 height 7
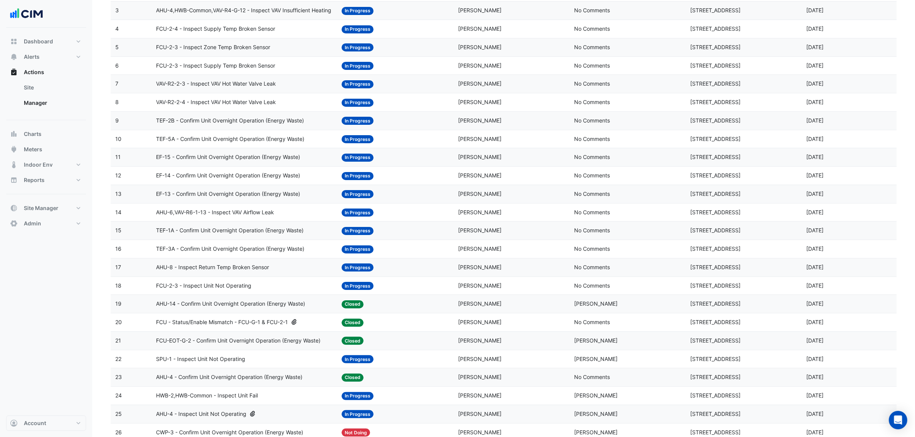
scroll to position [128, 0]
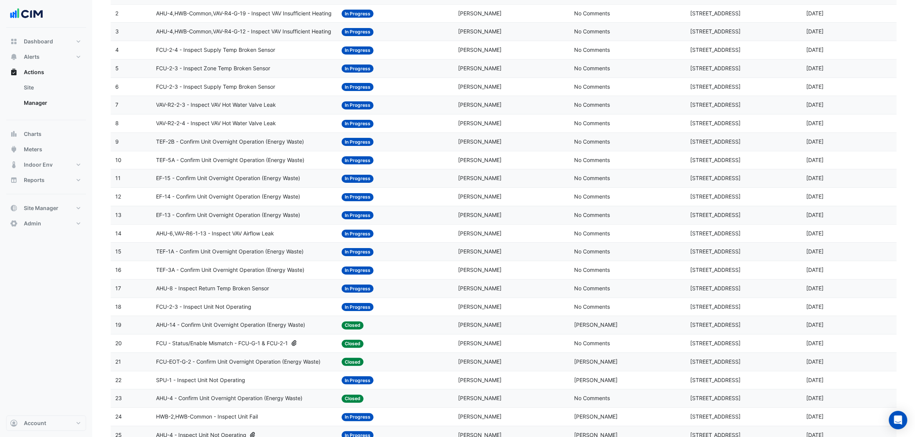
click at [260, 198] on span "EF-14 - Confirm Unit Overnight Operation (Energy Waste)" at bounding box center [228, 196] width 144 height 9
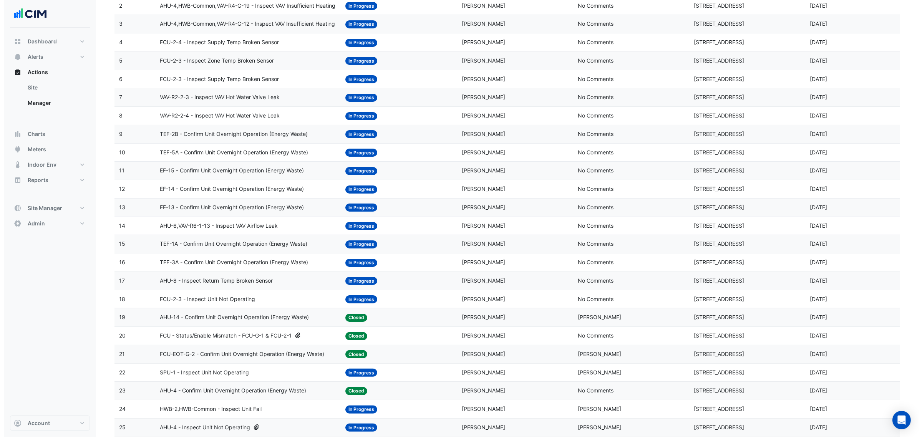
scroll to position [64, 0]
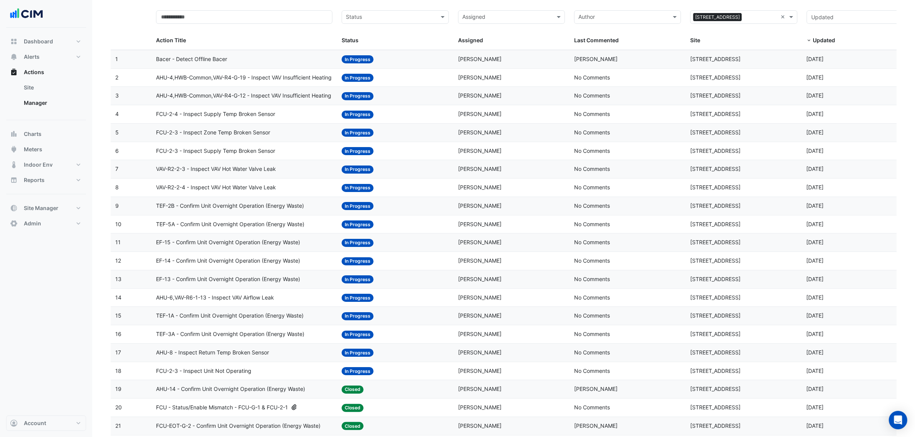
click at [213, 73] on span "AHU-4,HWB-Common,VAV-R4-G-19 - Inspect VAV Insufficient Heating" at bounding box center [244, 77] width 176 height 9
click at [208, 100] on span "AHU-4,HWB-Common,VAV-R4-G-12 - Inspect VAV Insufficient Heating" at bounding box center [243, 95] width 175 height 9
click at [237, 131] on span "FCU-2-3 - Inspect Zone Temp Broken Sensor" at bounding box center [213, 132] width 114 height 9
click at [229, 59] on div "Bacer - Detect Offline Bacer" at bounding box center [244, 59] width 177 height 9
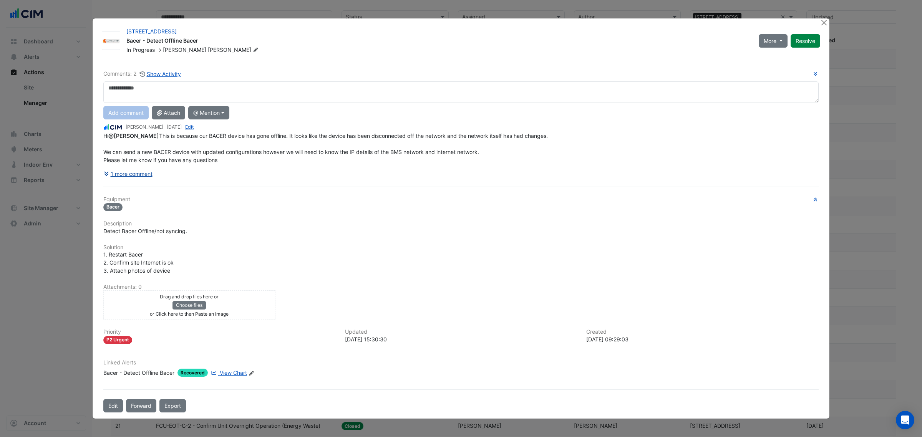
click at [131, 179] on button "1 more comment" at bounding box center [128, 173] width 50 height 13
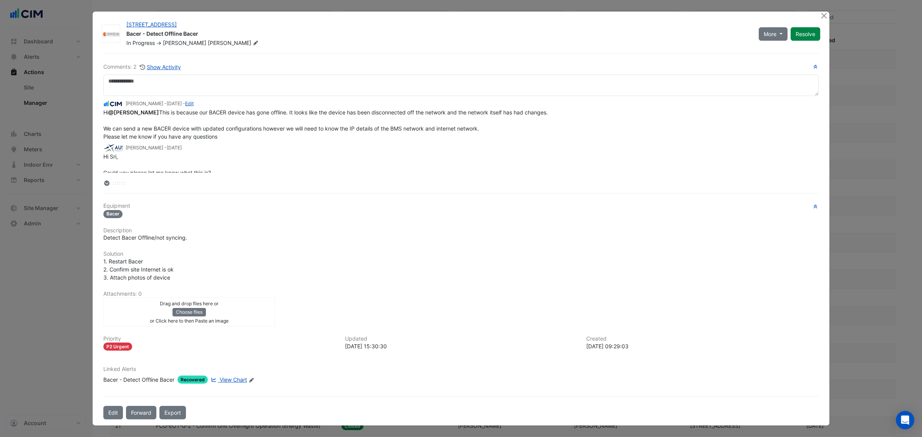
drag, startPoint x: 276, startPoint y: 128, endPoint x: 338, endPoint y: 142, distance: 63.8
click at [353, 141] on div "Hi @Steven Zamperoni This is because our BACER device has gone offline. It look…" at bounding box center [460, 124] width 715 height 32
click at [272, 141] on div "Hi @Steven Zamperoni This is because our BACER device has gone offline. It look…" at bounding box center [460, 124] width 715 height 32
drag, startPoint x: 121, startPoint y: 182, endPoint x: 129, endPoint y: 248, distance: 65.7
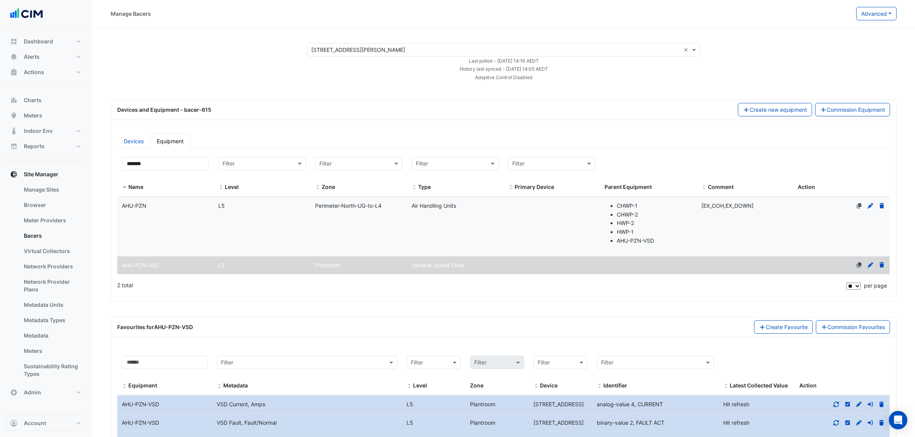
select select "**"
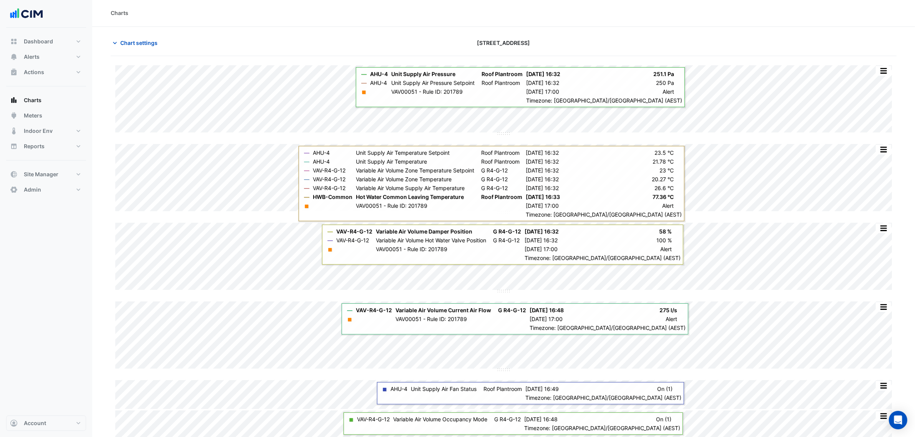
scroll to position [4, 0]
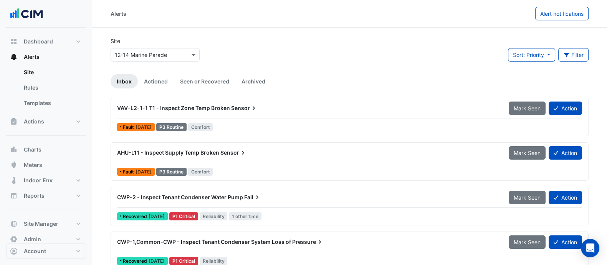
click at [165, 59] on div "× 12-14 Marine Parade" at bounding box center [155, 54] width 89 height 13
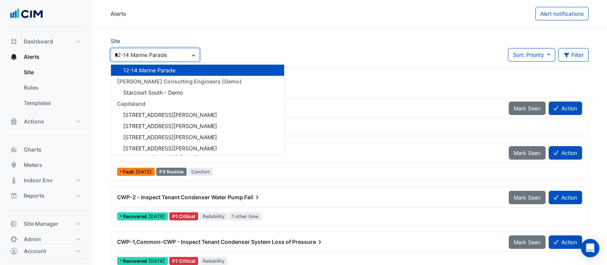
scroll to position [1450, 0]
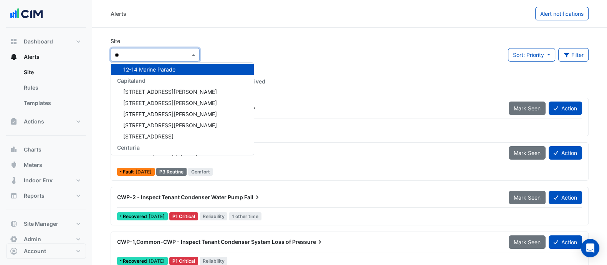
type input "***"
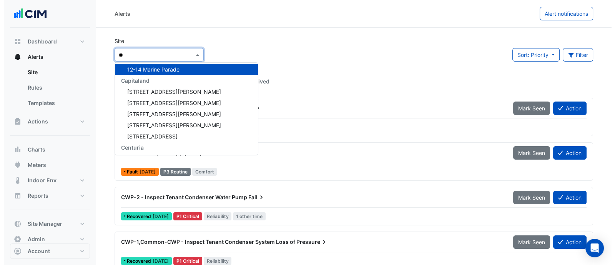
scroll to position [0, 0]
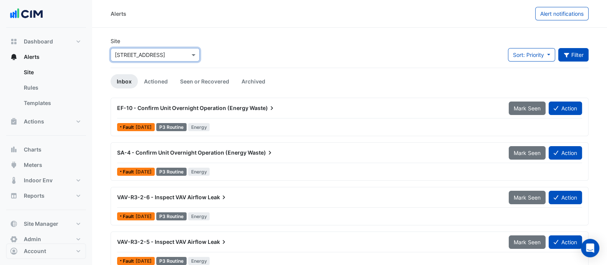
click at [584, 52] on button "Filter" at bounding box center [573, 54] width 31 height 13
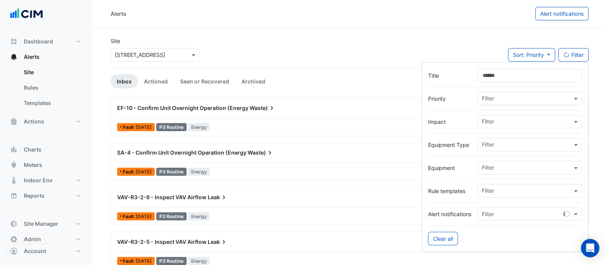
click at [492, 159] on div at bounding box center [505, 156] width 154 height 10
click at [491, 169] on input "text" at bounding box center [527, 168] width 90 height 8
type input "*"
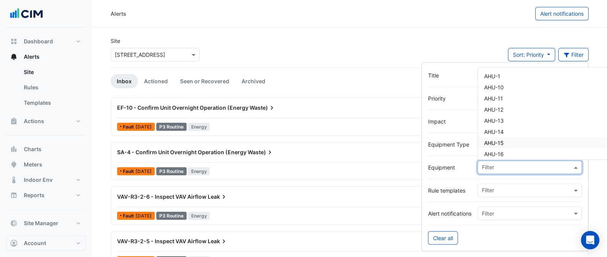
drag, startPoint x: 444, startPoint y: 152, endPoint x: 463, endPoint y: 151, distance: 18.9
click at [444, 152] on div at bounding box center [505, 156] width 154 height 10
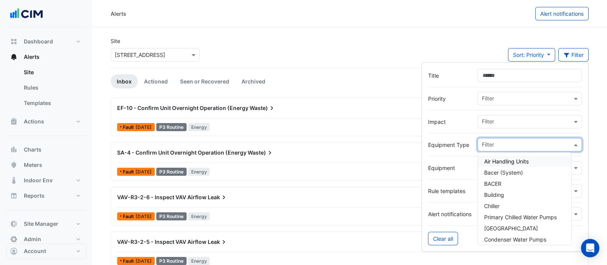
click at [494, 147] on input "text" at bounding box center [527, 145] width 90 height 8
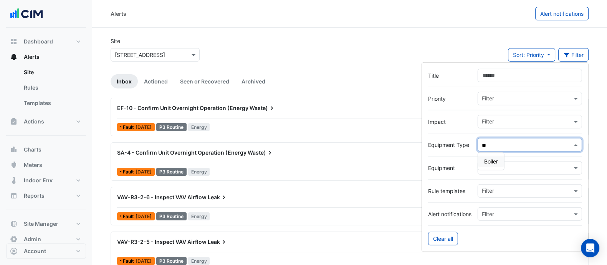
click at [489, 164] on div "Boiler" at bounding box center [491, 161] width 26 height 11
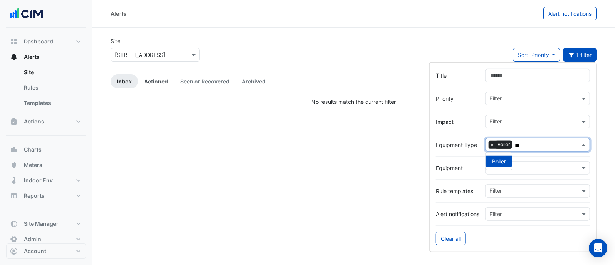
type input "**"
click at [154, 82] on link "Actioned" at bounding box center [156, 81] width 36 height 14
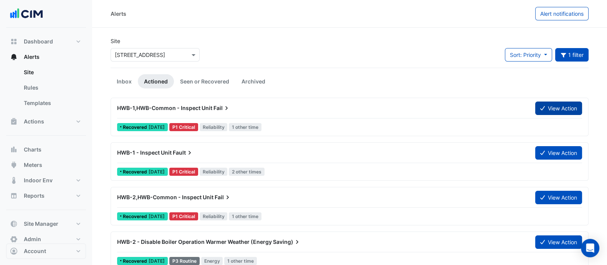
click at [547, 110] on button "View Action" at bounding box center [558, 107] width 47 height 13
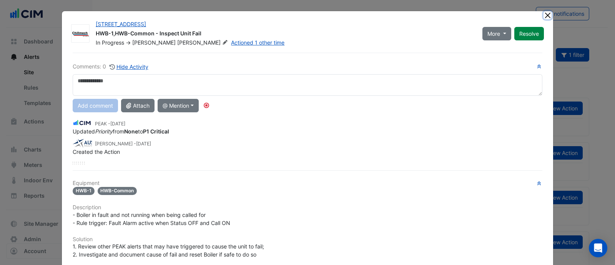
click at [547, 16] on button "Close" at bounding box center [547, 15] width 8 height 8
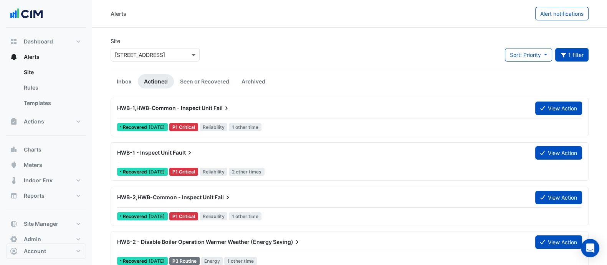
click at [258, 151] on div "HWB-1 - Inspect Unit Fault" at bounding box center [321, 153] width 409 height 8
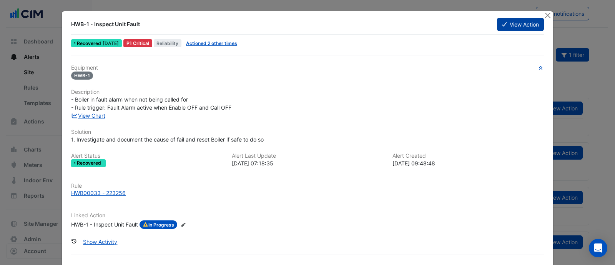
click at [530, 18] on button "View Action" at bounding box center [520, 24] width 47 height 13
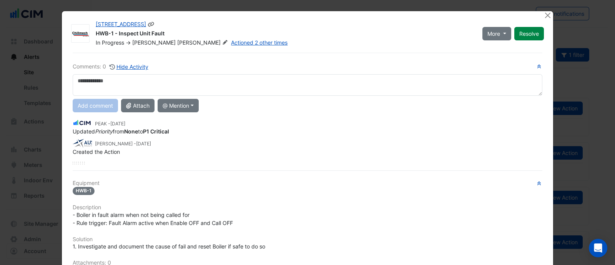
click at [545, 21] on div "191 Salmon Street HWB-1 - Inspect Unit Fault In Progress -> Simon McMahon Actio…" at bounding box center [307, 202] width 491 height 383
click at [546, 18] on button "Close" at bounding box center [547, 15] width 8 height 8
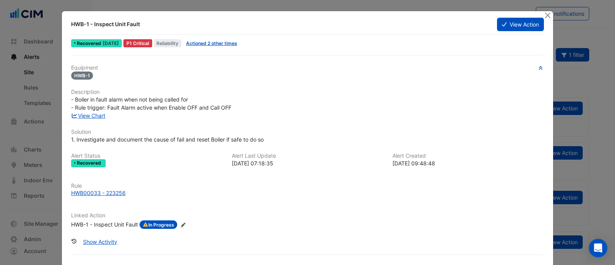
click at [528, 31] on div "HWB-1 - Inspect Unit Fault View Action" at bounding box center [307, 25] width 472 height 17
click at [531, 25] on button "View Action" at bounding box center [520, 24] width 47 height 13
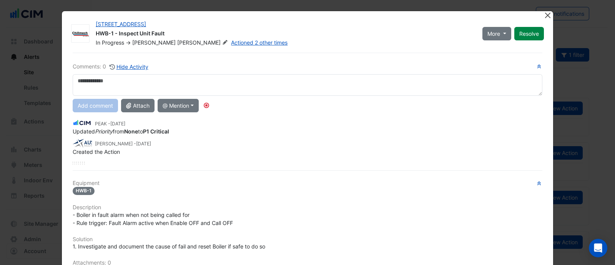
drag, startPoint x: 542, startPoint y: 8, endPoint x: 545, endPoint y: 14, distance: 6.9
click at [545, 10] on ngb-modal-window "191 Salmon Street HWB-1 - Inspect Unit Fault In Progress -> Simon McMahon Actio…" at bounding box center [307, 132] width 615 height 265
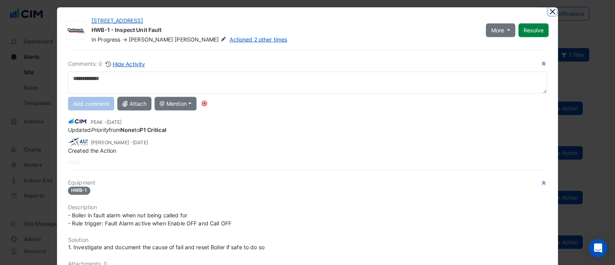
click at [548, 14] on button "Close" at bounding box center [552, 11] width 8 height 8
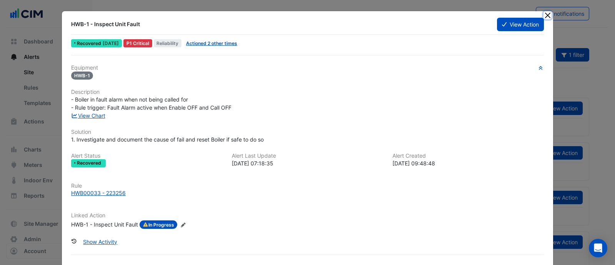
click at [544, 18] on button "Close" at bounding box center [547, 15] width 8 height 8
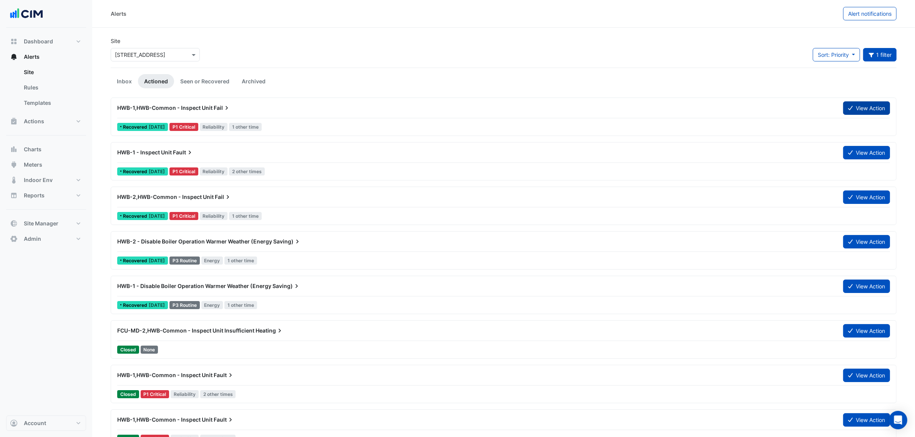
click at [607, 111] on button "View Action" at bounding box center [866, 107] width 47 height 13
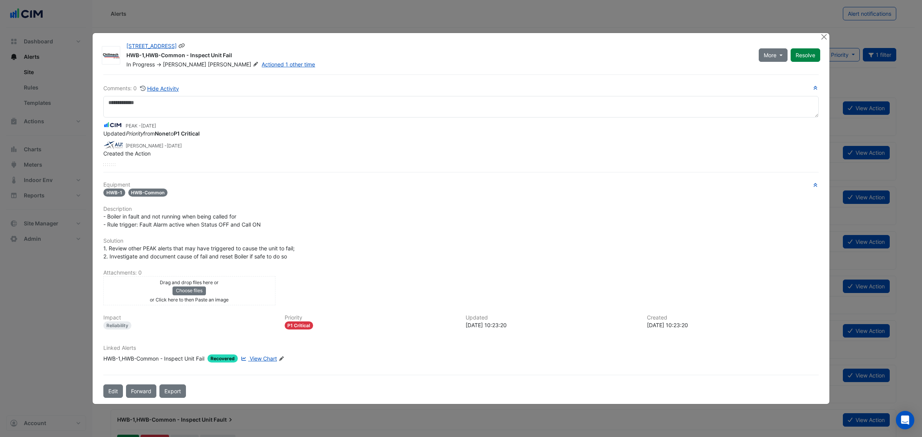
click at [607, 41] on div "191 Salmon Street HWB-1,HWB-Common - Inspect Unit Fail In Progress -> Simon McM…" at bounding box center [473, 53] width 703 height 29
click at [607, 50] on button "Resolve" at bounding box center [805, 54] width 30 height 13
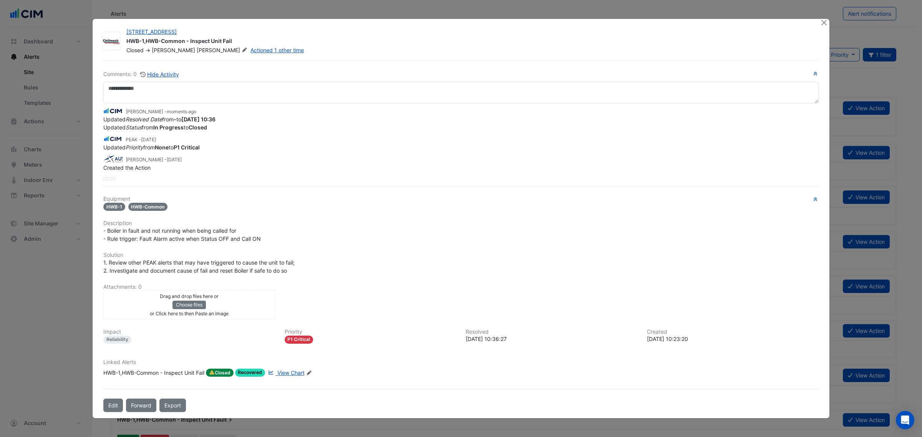
click at [607, 29] on div "191 Salmon Street HWB-1,HWB-Common - Inspect Unit Fail Closed -> Simon McMahon …" at bounding box center [461, 218] width 737 height 399
click at [607, 21] on button "Close" at bounding box center [824, 23] width 8 height 8
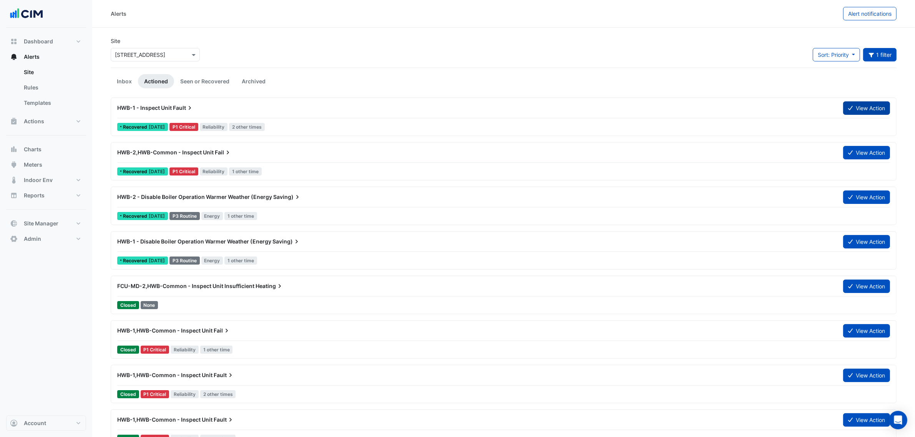
click at [607, 110] on button "View Action" at bounding box center [866, 107] width 47 height 13
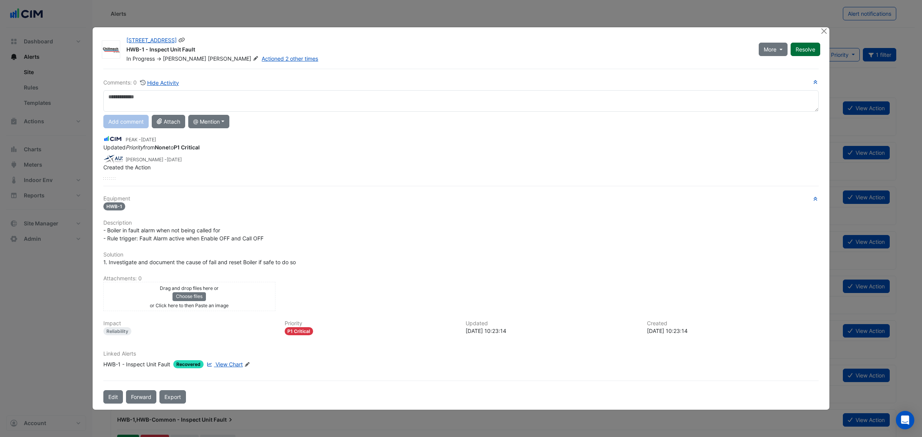
click at [607, 51] on button "Resolve" at bounding box center [805, 49] width 30 height 13
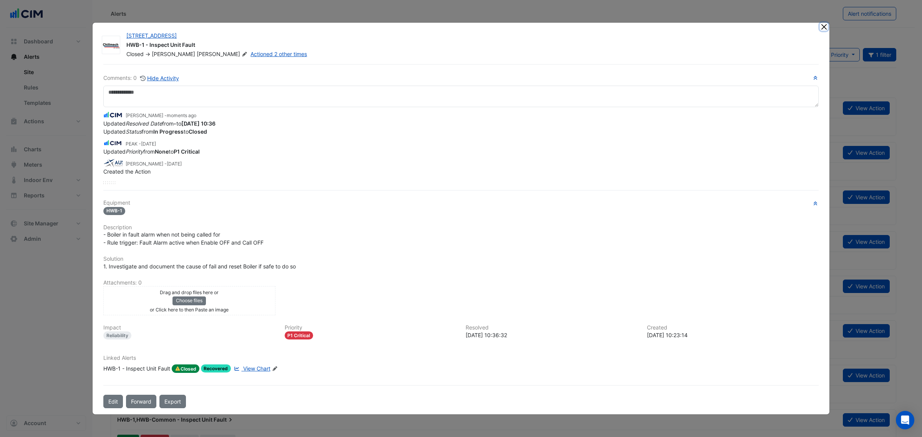
click at [607, 23] on button "Close" at bounding box center [824, 27] width 8 height 8
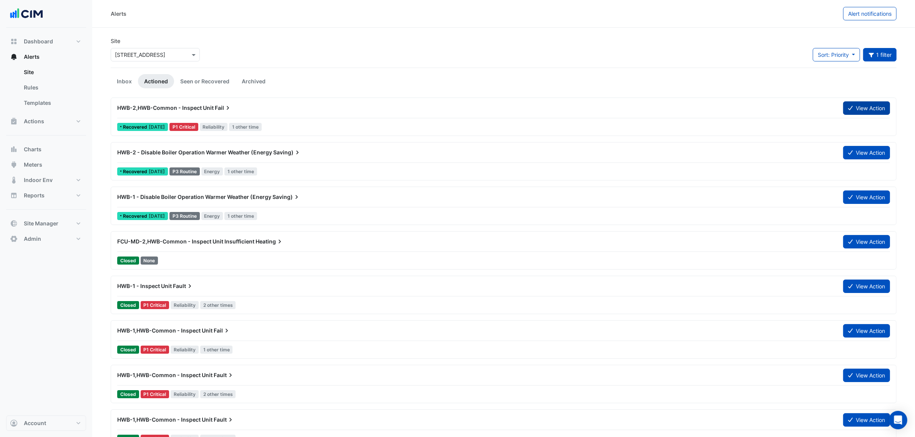
click at [607, 108] on button "View Action" at bounding box center [866, 107] width 47 height 13
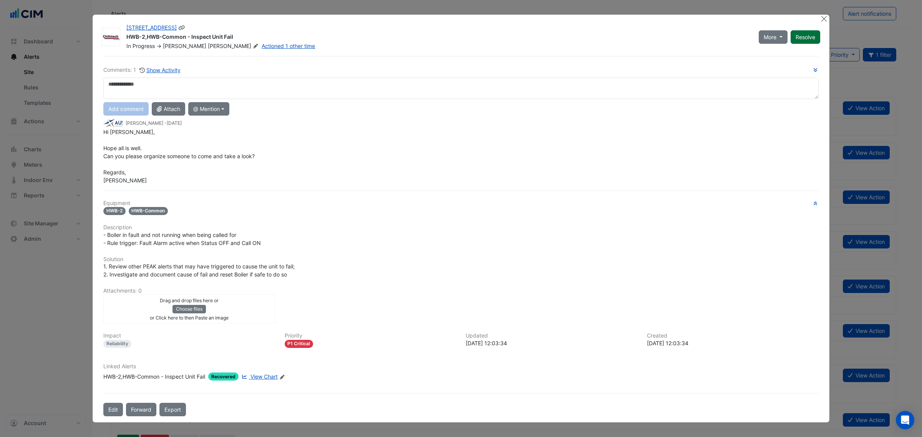
click at [607, 41] on button "Resolve" at bounding box center [805, 36] width 30 height 13
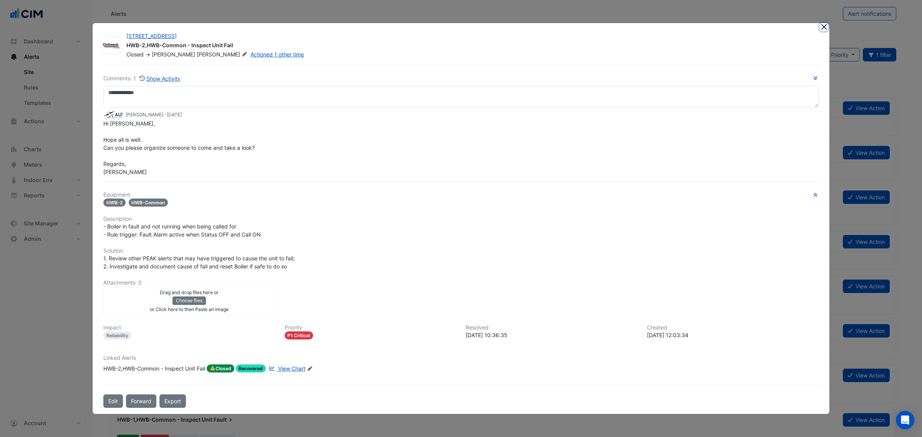
click at [607, 28] on button "Close" at bounding box center [824, 27] width 8 height 8
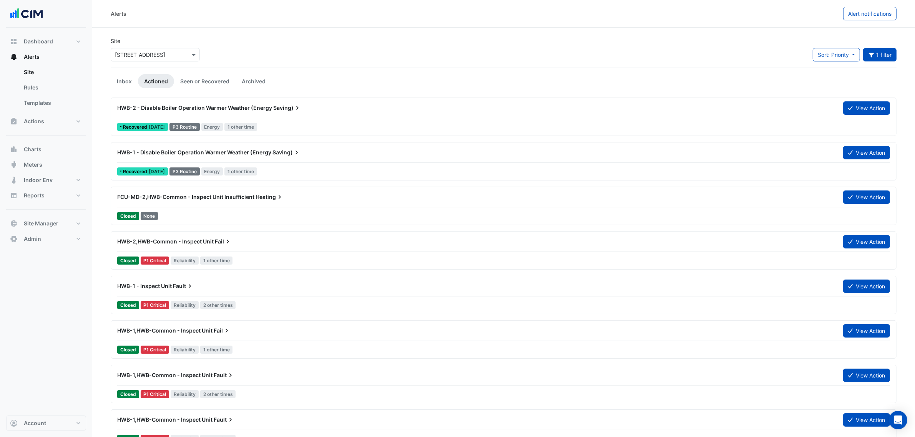
click at [108, 74] on section "Site × 191 Salmon Street Sort: Priority Priority Updated 1 filter Title Priorit…" at bounding box center [503, 329] width 822 height 603
click at [118, 78] on link "Inbox" at bounding box center [124, 81] width 27 height 14
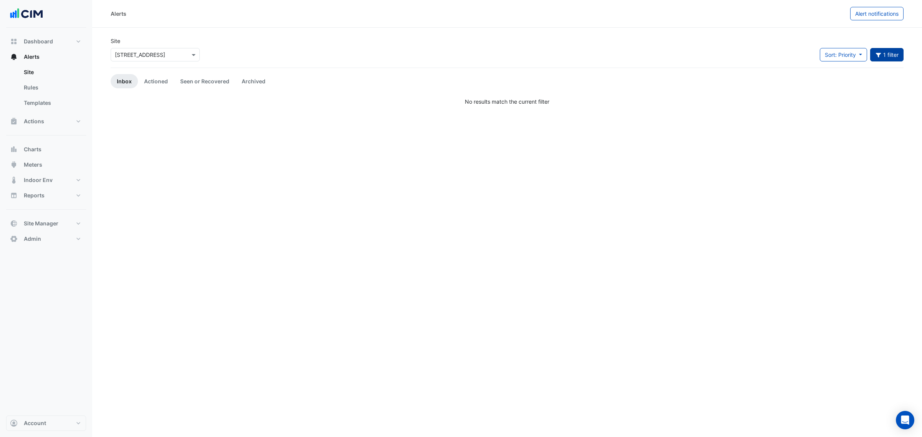
click at [607, 54] on button "1 filter" at bounding box center [887, 54] width 34 height 13
click at [607, 144] on span "×" at bounding box center [799, 145] width 7 height 8
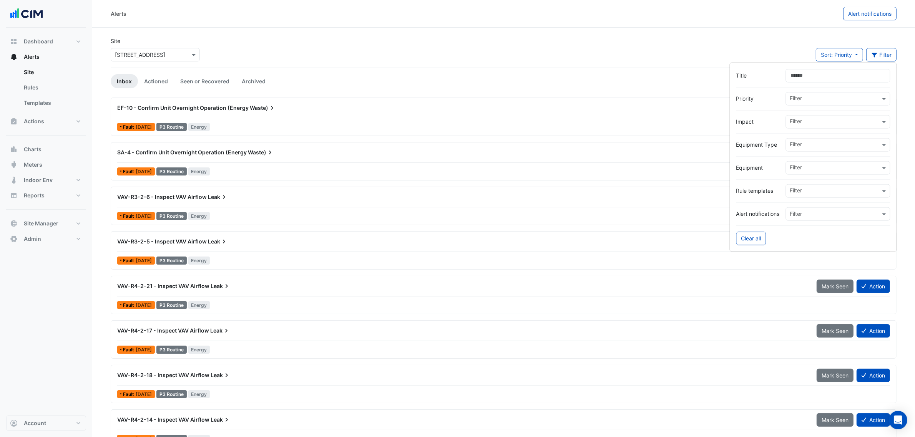
click at [277, 41] on div "Site × 191 Salmon Street Sort: Priority Priority Updated Filter" at bounding box center [503, 52] width 795 height 31
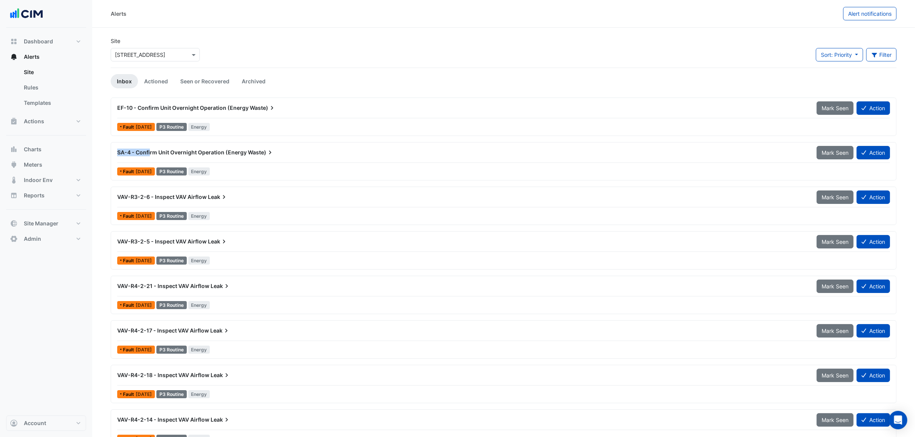
drag, startPoint x: 113, startPoint y: 158, endPoint x: 150, endPoint y: 159, distance: 36.9
click at [150, 159] on div "SA-4 - Confirm Unit Overnight Operation (Energy Waste)" at bounding box center [462, 153] width 699 height 14
drag, startPoint x: 114, startPoint y: 106, endPoint x: 209, endPoint y: 108, distance: 94.1
click at [209, 108] on div "EF-10 - Confirm Unit Overnight Operation (Energy Waste)" at bounding box center [462, 108] width 699 height 14
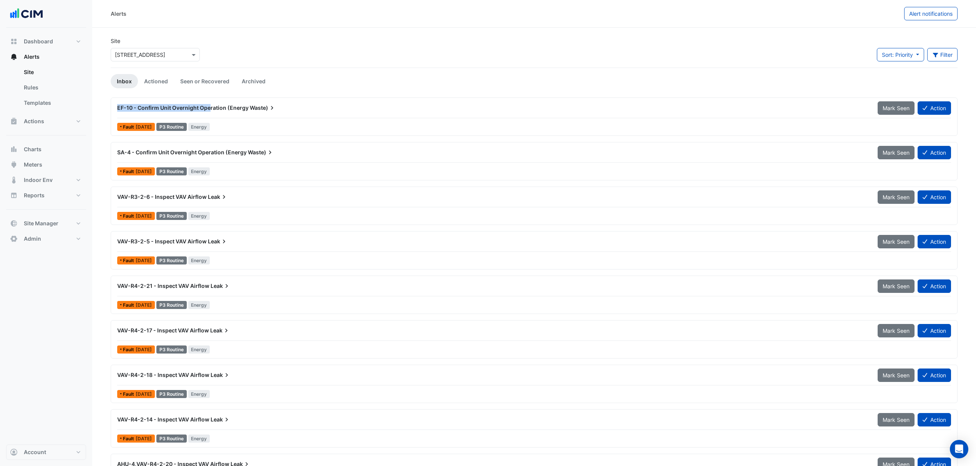
click at [176, 57] on input "text" at bounding box center [147, 55] width 65 height 8
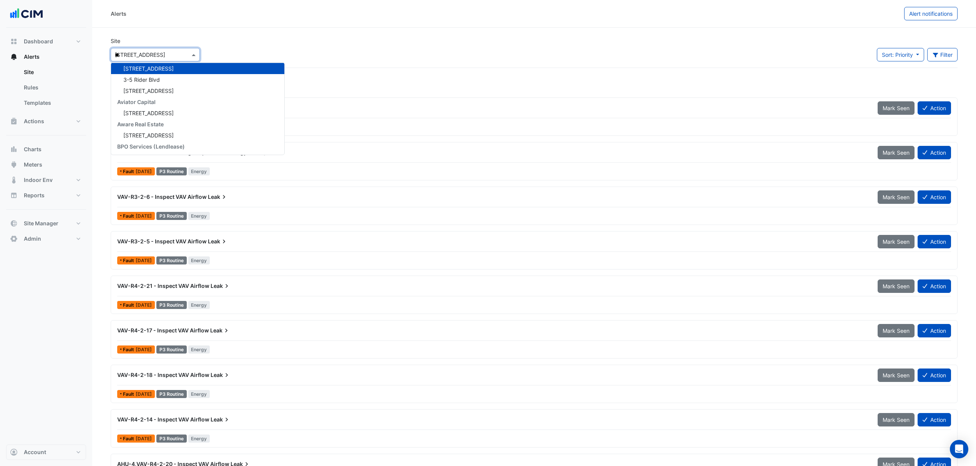
scroll to position [114, 0]
type input "***"
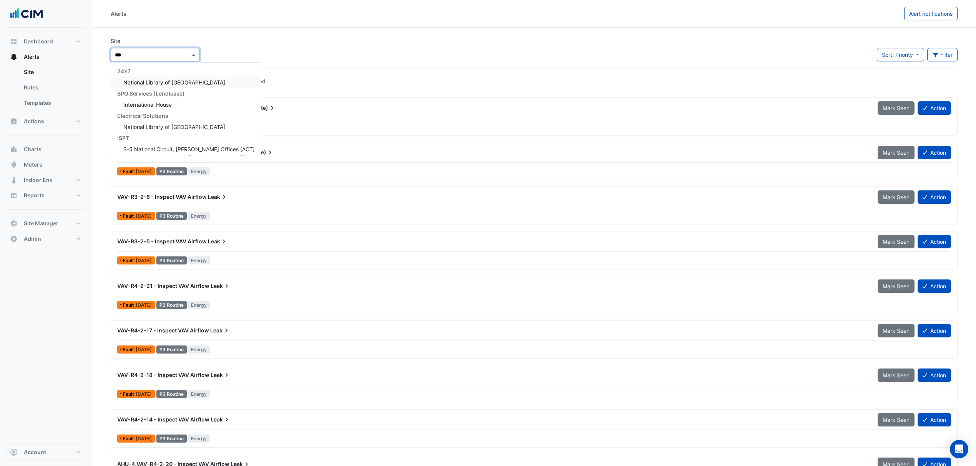
click at [191, 84] on span "National Library of [GEOGRAPHIC_DATA]" at bounding box center [174, 82] width 102 height 7
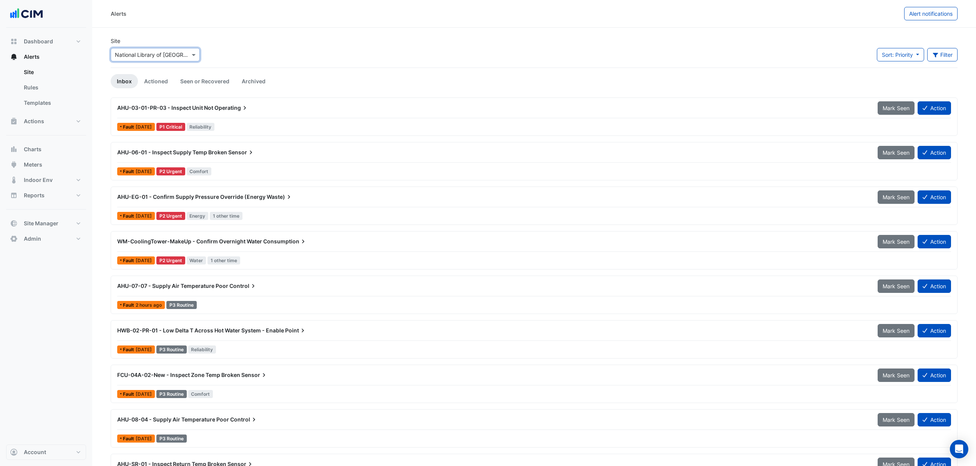
click at [257, 249] on div "WM-CoolingTower-MakeUp - Confirm Overnight Water Consumption" at bounding box center [493, 242] width 760 height 14
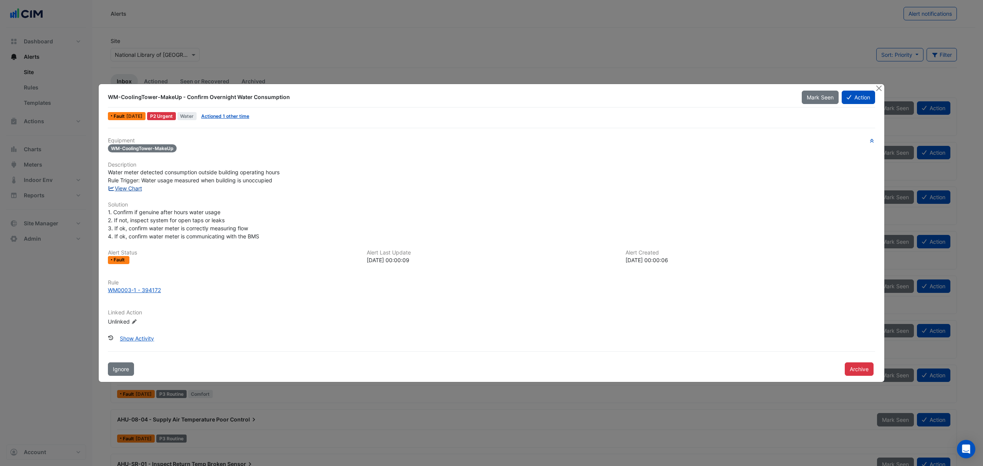
drag, startPoint x: 134, startPoint y: 192, endPoint x: 130, endPoint y: 189, distance: 4.9
click at [607, 90] on button "Close" at bounding box center [879, 88] width 8 height 8
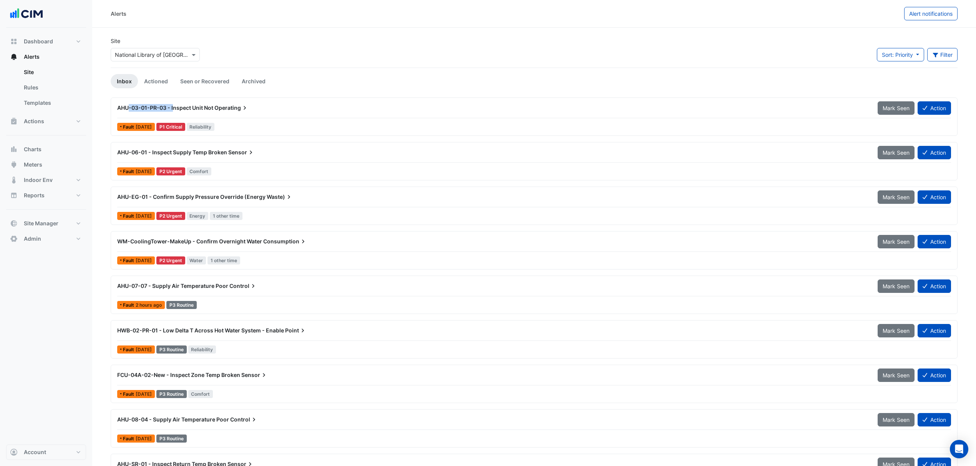
drag, startPoint x: 128, startPoint y: 106, endPoint x: 172, endPoint y: 113, distance: 45.0
click at [172, 113] on div "AHU-03-01-PR-03 - Inspect Unit Not Operating" at bounding box center [493, 108] width 760 height 14
drag, startPoint x: 127, startPoint y: 154, endPoint x: 152, endPoint y: 157, distance: 25.5
click at [152, 156] on div "AHU-06-01 - Inspect Supply Temp Broken Sensor" at bounding box center [492, 153] width 751 height 8
click at [236, 152] on span "Sensor" at bounding box center [241, 153] width 27 height 8
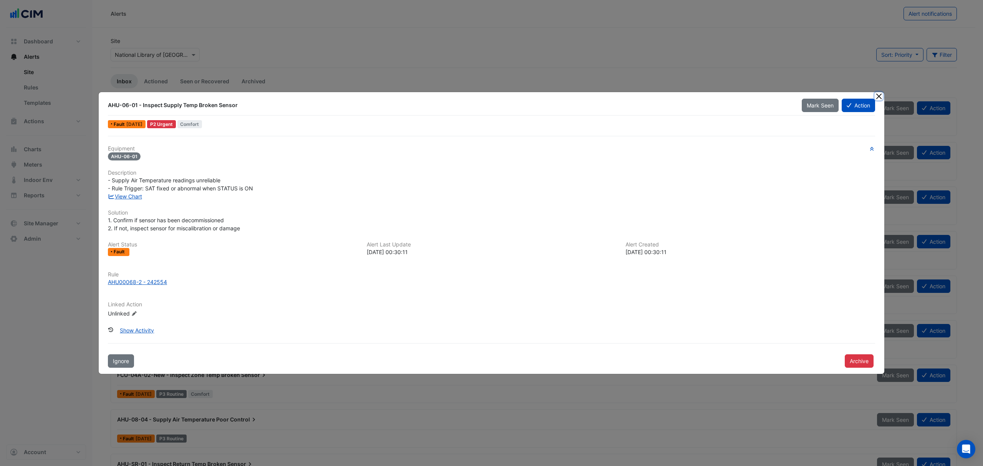
click at [607, 94] on button "Close" at bounding box center [879, 96] width 8 height 8
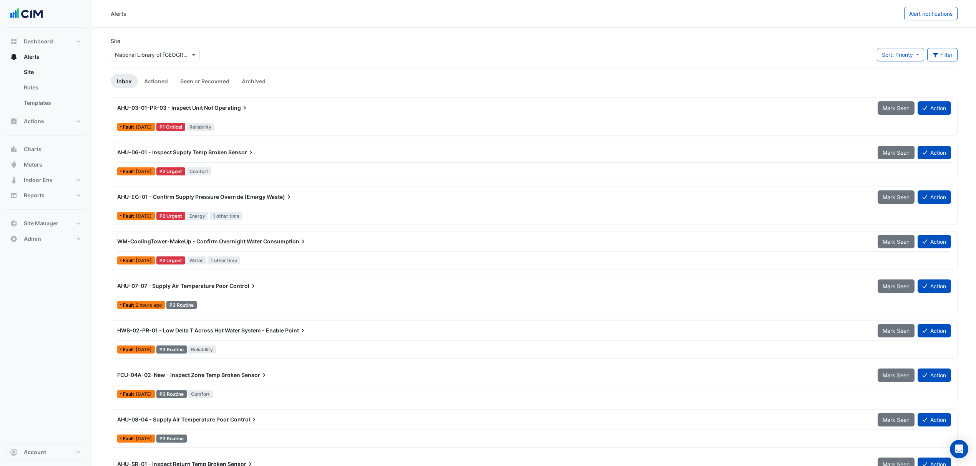
click at [286, 120] on div "AHU-03-01-PR-03 - Inspect Unit Not Operating Mark Seen Action Fault 3 months ag…" at bounding box center [534, 116] width 840 height 31
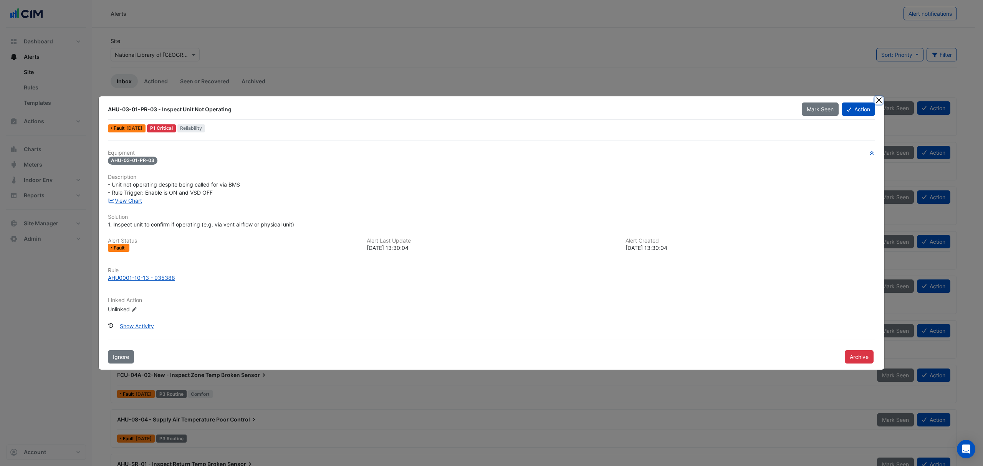
click at [607, 102] on button "Close" at bounding box center [879, 100] width 8 height 8
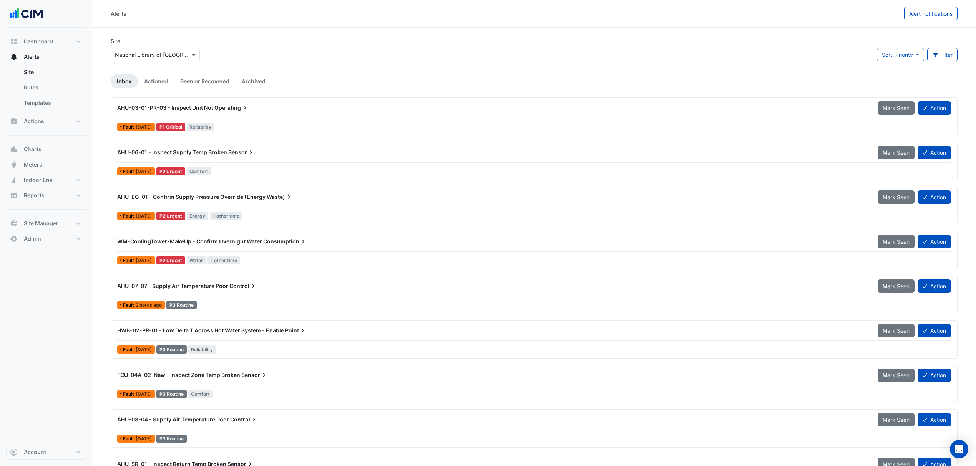
click at [241, 205] on div "AHU-EG-01 - Confirm Supply Pressure Override (Energy Waste) Mark Seen Action" at bounding box center [533, 198] width 833 height 17
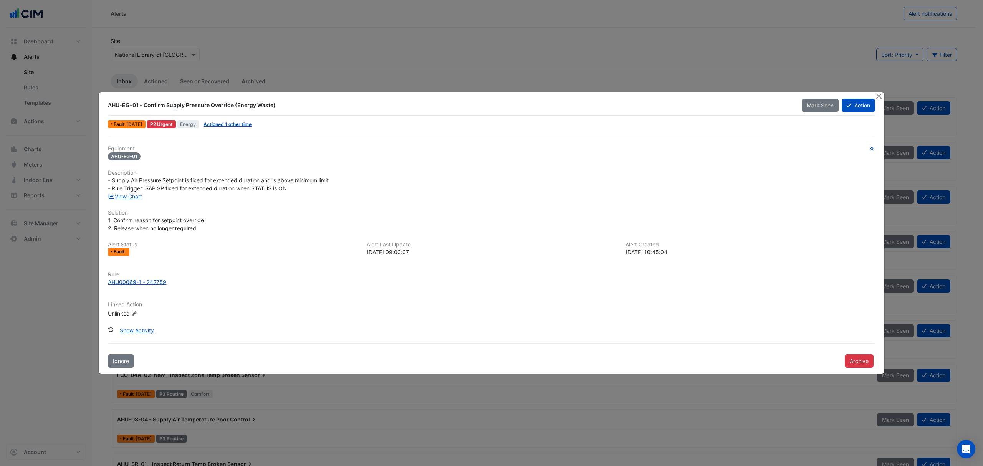
drag, startPoint x: 873, startPoint y: 95, endPoint x: 879, endPoint y: 95, distance: 6.1
click at [607, 95] on div "AHU-EG-01 - Confirm Supply Pressure Override (Energy Waste) Mark Seen Action Fa…" at bounding box center [492, 233] width 786 height 282
click at [607, 95] on button "Close" at bounding box center [879, 96] width 8 height 8
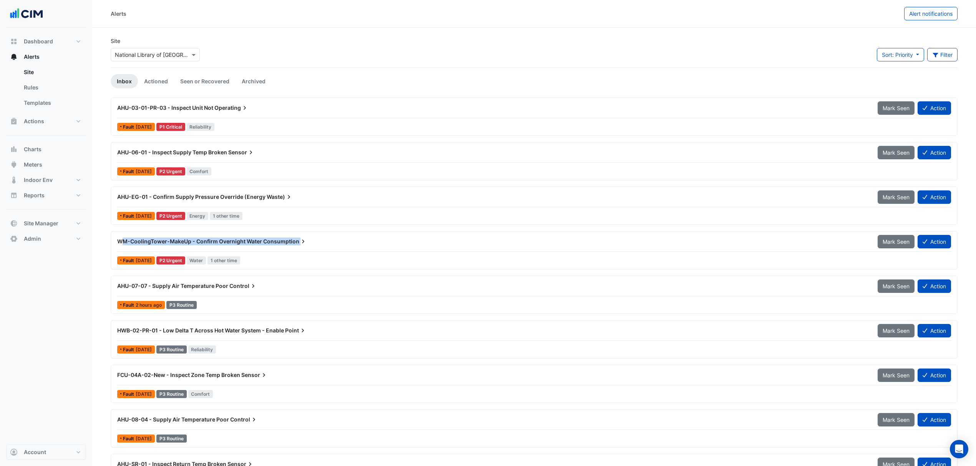
drag, startPoint x: 121, startPoint y: 240, endPoint x: 303, endPoint y: 242, distance: 182.4
click at [303, 242] on div "WM-CoolingTower-MakeUp - Confirm Overnight Water Consumption" at bounding box center [492, 242] width 751 height 8
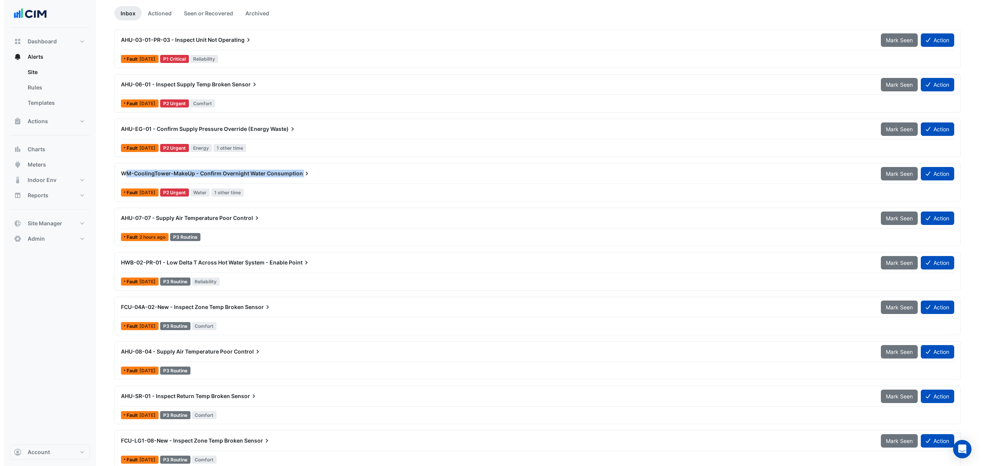
scroll to position [137, 0]
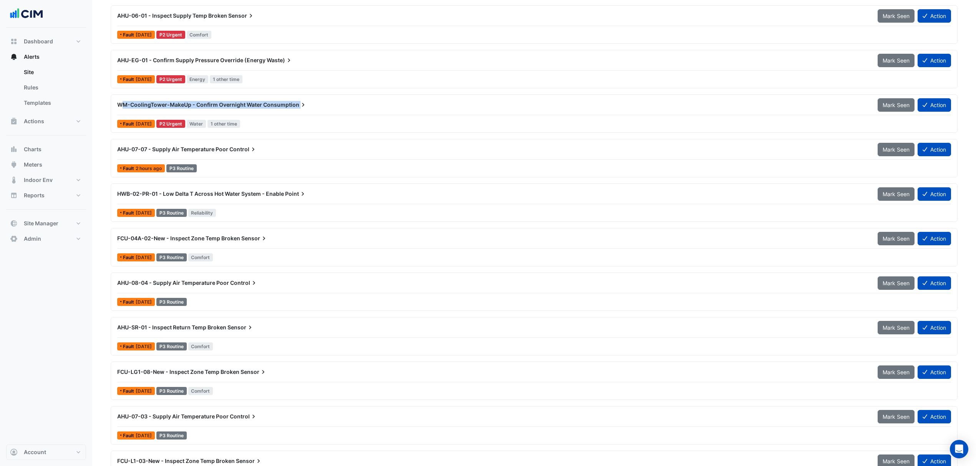
drag, startPoint x: 119, startPoint y: 196, endPoint x: 309, endPoint y: 194, distance: 189.8
click at [309, 194] on div "HWB-02-PR-01 - Low Delta T Across Hot Water System - Enable Point" at bounding box center [492, 194] width 751 height 8
click at [607, 105] on button "Action" at bounding box center [933, 104] width 33 height 13
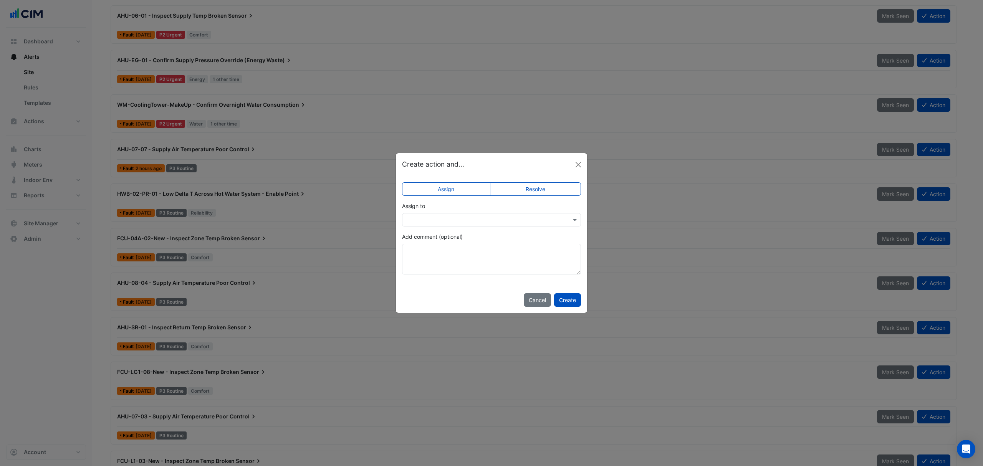
click at [469, 222] on input "text" at bounding box center [483, 220] width 155 height 8
type input "**"
click at [443, 245] on span "Jason Stephens" at bounding box center [436, 247] width 43 height 7
click at [445, 250] on textarea "Add comment (optional)" at bounding box center [491, 259] width 179 height 31
type textarea "**********"
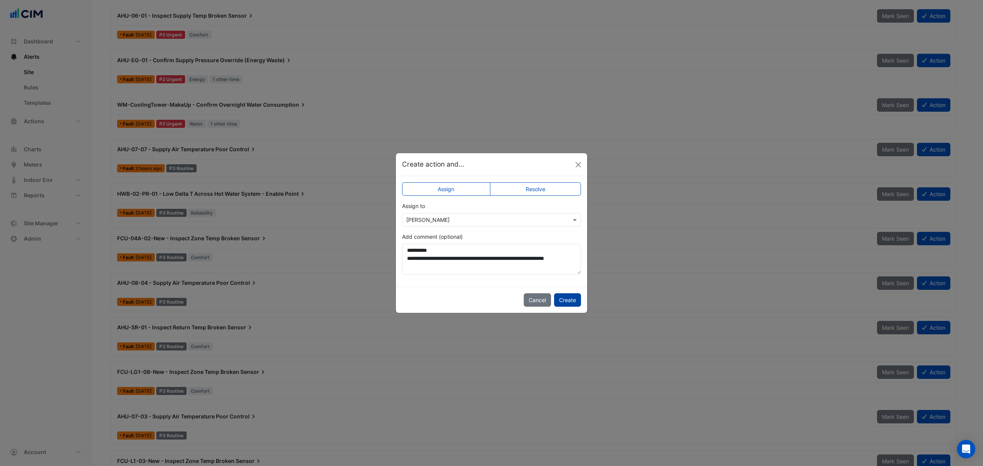
click at [568, 264] on button "Create" at bounding box center [567, 299] width 27 height 13
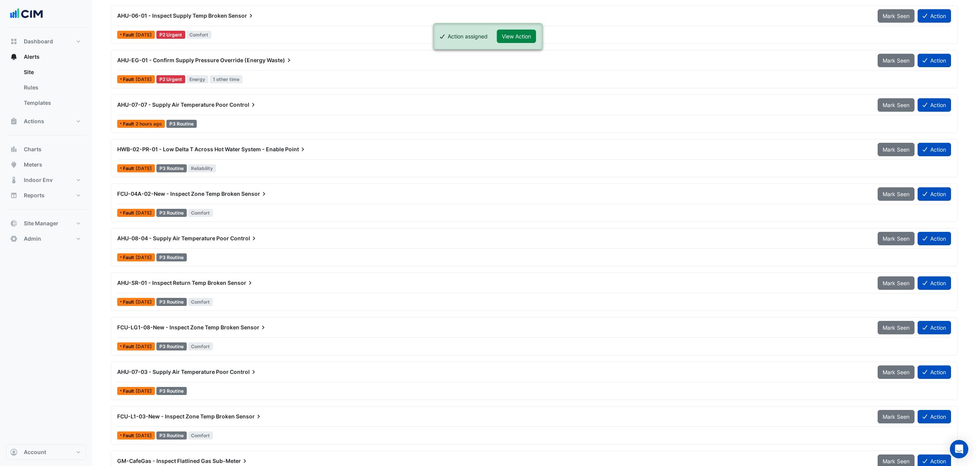
click at [262, 165] on div "Fault 2 days ago P3 Routine Reliability" at bounding box center [533, 168] width 835 height 11
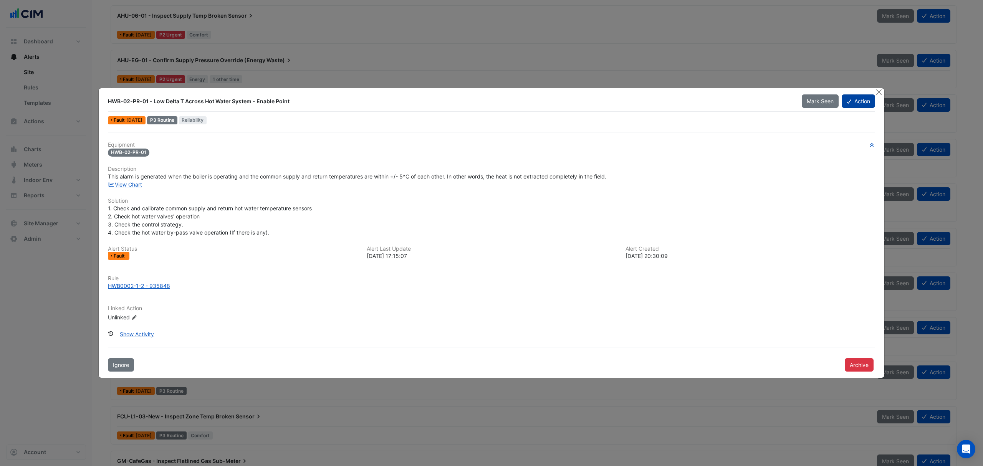
click at [607, 102] on button "Action" at bounding box center [858, 100] width 33 height 13
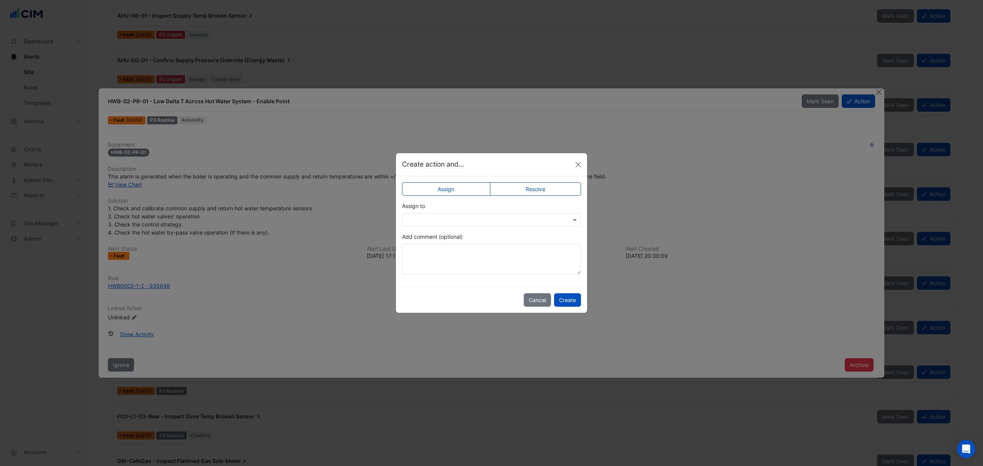
click at [441, 217] on input "text" at bounding box center [483, 220] width 155 height 8
type input "***"
click at [440, 244] on span "Jason Stephens" at bounding box center [436, 247] width 43 height 7
click at [446, 258] on textarea "Add comment (optional)" at bounding box center [491, 259] width 179 height 31
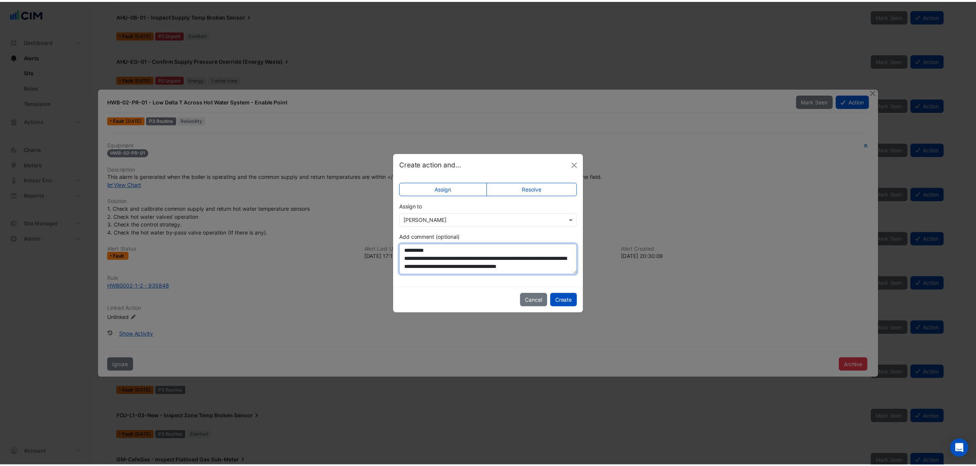
scroll to position [4, 0]
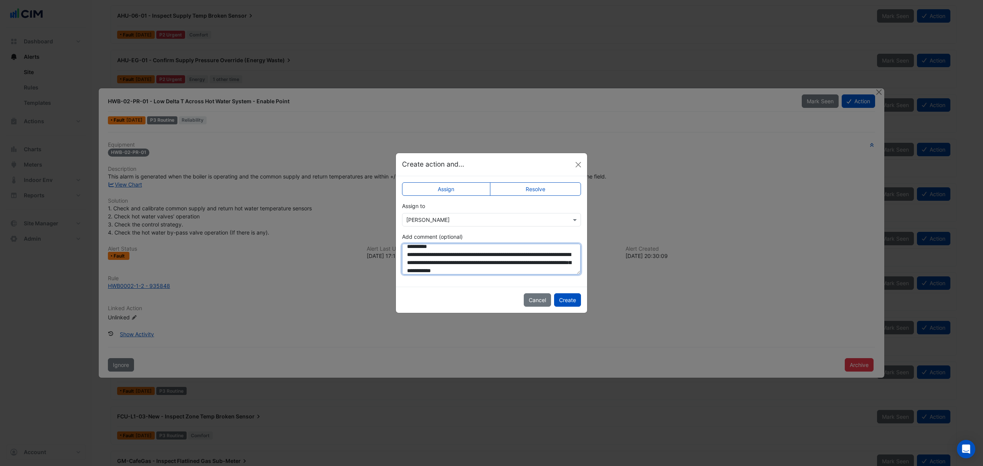
drag, startPoint x: 538, startPoint y: 247, endPoint x: 529, endPoint y: 255, distance: 12.8
type textarea "**********"
click at [565, 264] on button "Create" at bounding box center [567, 299] width 27 height 13
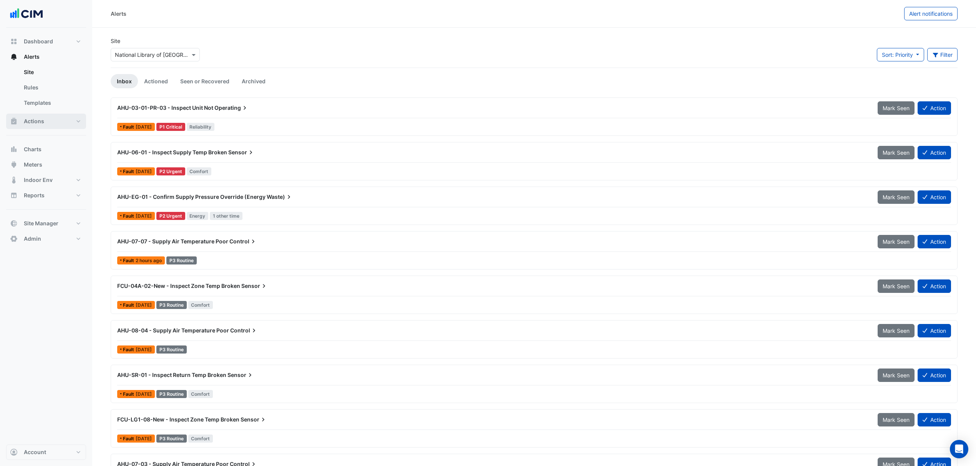
click at [41, 123] on span "Actions" at bounding box center [34, 122] width 20 height 8
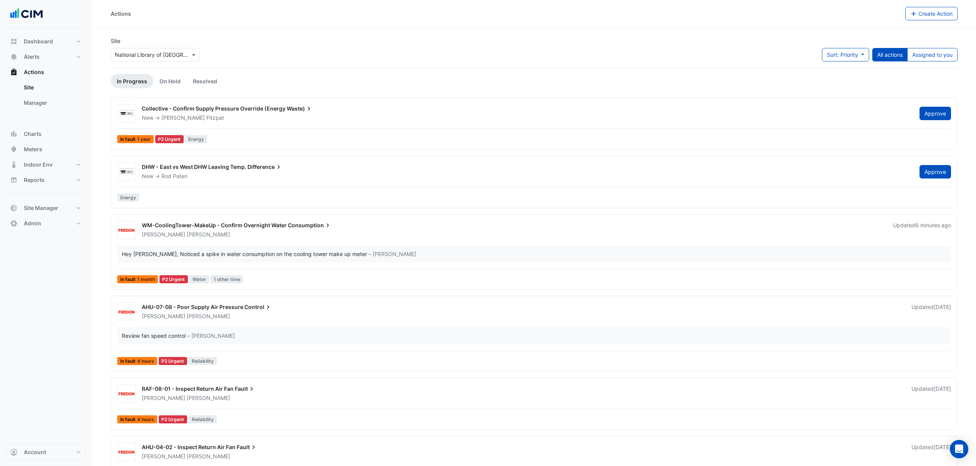
click at [271, 227] on span "WM-CoolingTower-MakeUp - Confirm Overnight Water" at bounding box center [214, 225] width 145 height 7
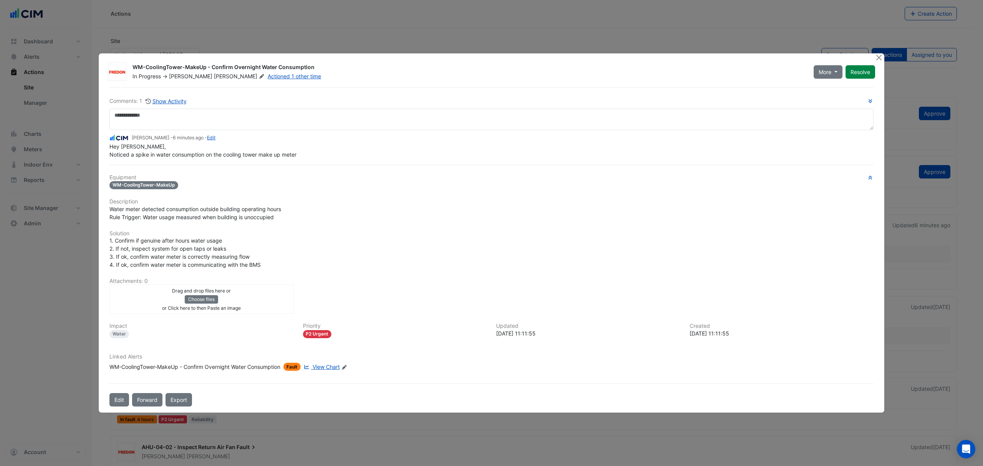
click at [321, 264] on span "View Chart" at bounding box center [326, 367] width 27 height 7
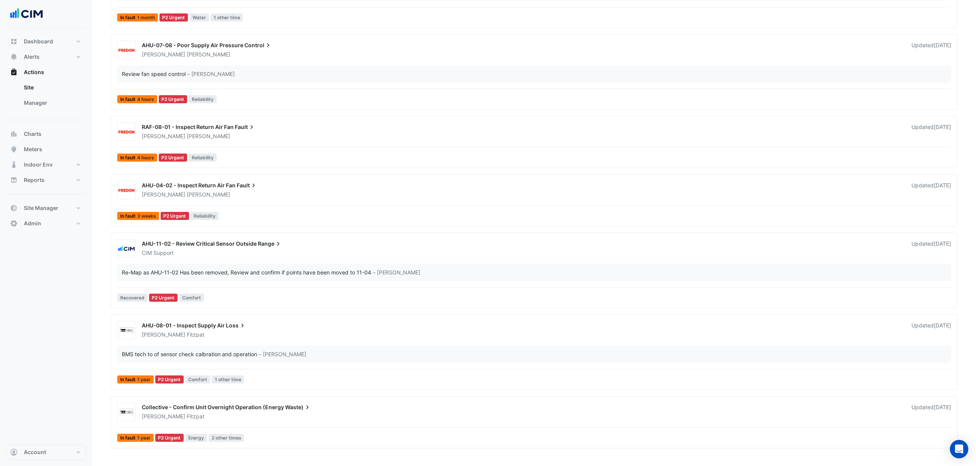
scroll to position [273, 0]
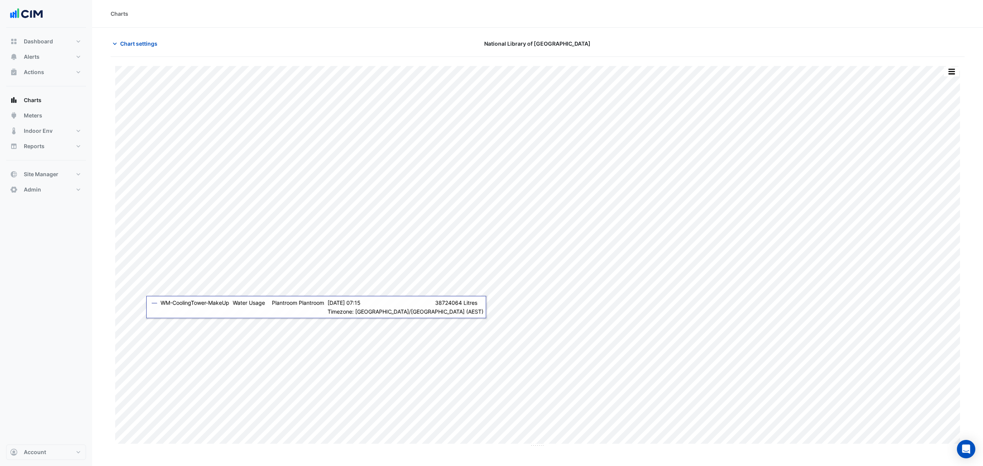
type input "**********"
click at [146, 46] on span "Chart settings" at bounding box center [138, 44] width 37 height 8
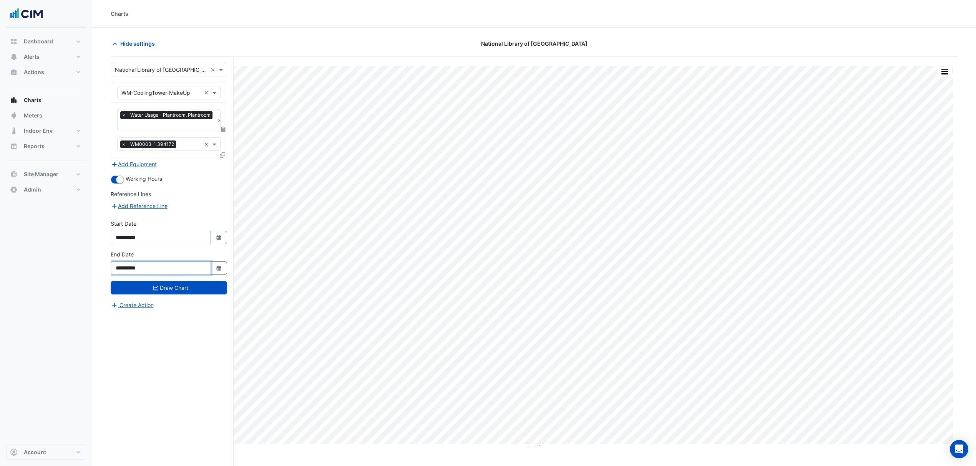
click at [208, 273] on input "**********" at bounding box center [161, 268] width 100 height 13
click at [215, 269] on icon "Select Date" at bounding box center [218, 268] width 7 height 5
select select "*"
click at [194, 258] on div "12" at bounding box center [197, 253] width 12 height 12
type input "**********"
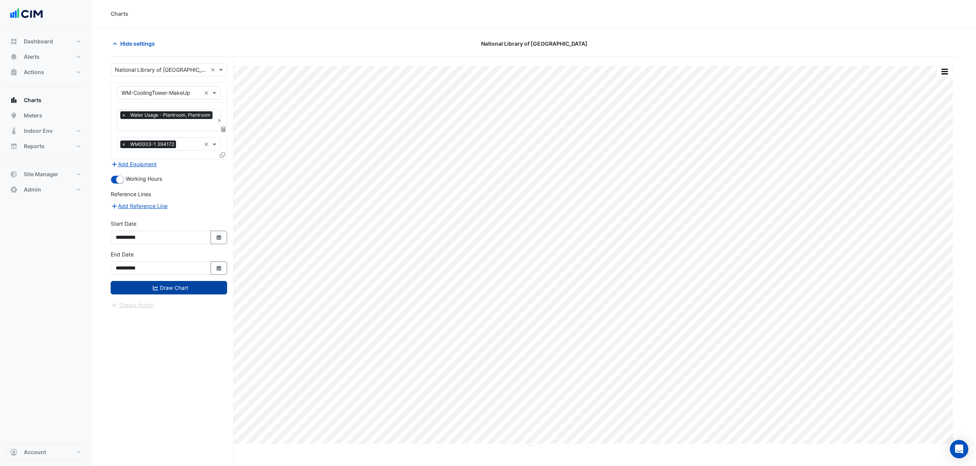
click at [198, 283] on button "Draw Chart" at bounding box center [169, 287] width 116 height 13
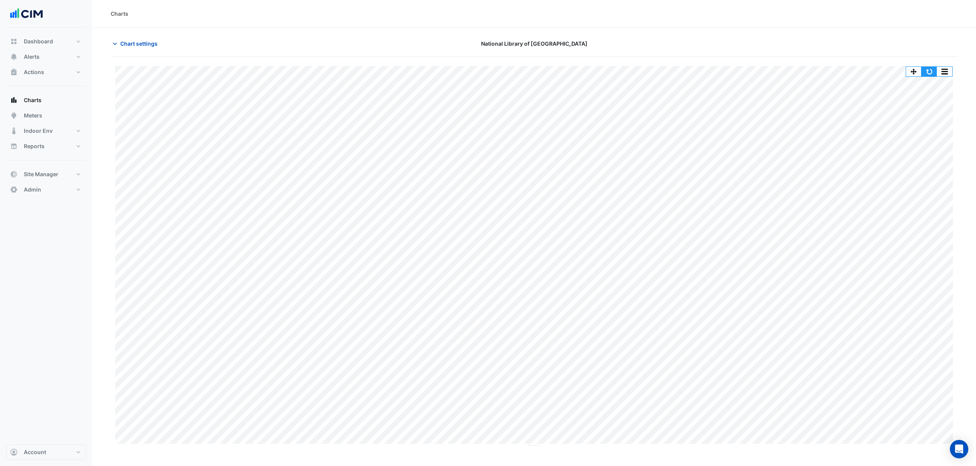
click at [926, 74] on button "button" at bounding box center [928, 72] width 15 height 10
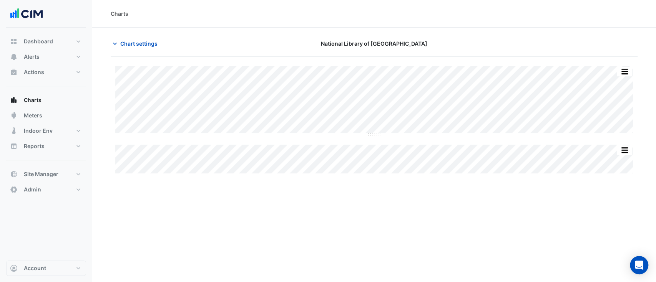
type input "**********"
click at [135, 43] on span "Chart settings" at bounding box center [138, 44] width 37 height 8
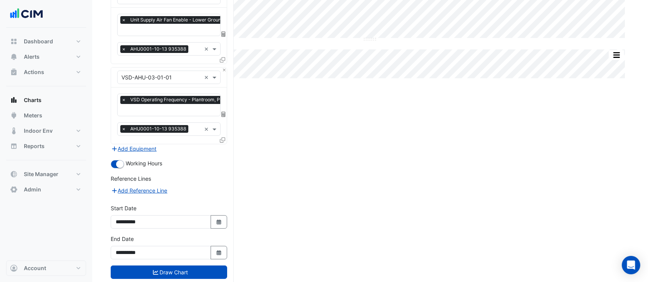
scroll to position [110, 0]
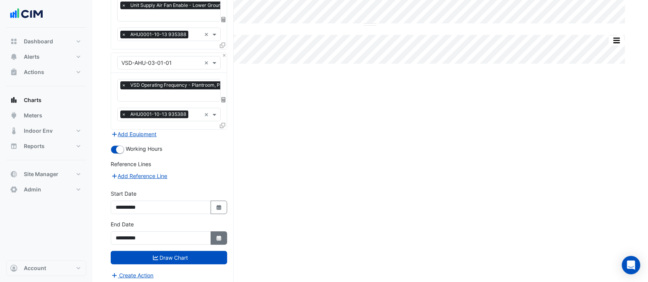
click at [215, 240] on button "Select Date" at bounding box center [218, 238] width 17 height 13
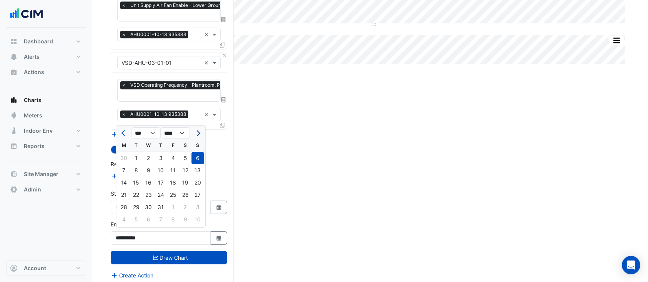
click at [193, 130] on button "Next month" at bounding box center [197, 133] width 9 height 12
click at [194, 131] on button "Next month" at bounding box center [197, 133] width 9 height 12
select select "**"
click at [158, 189] on div "16" at bounding box center [160, 183] width 12 height 12
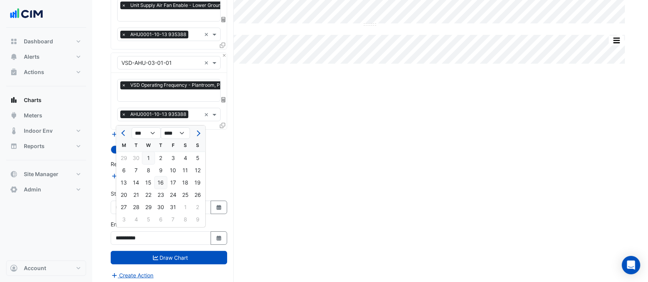
type input "**********"
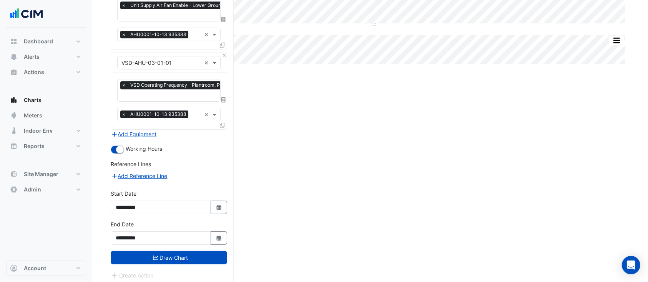
click at [191, 257] on button "Draw Chart" at bounding box center [169, 257] width 116 height 13
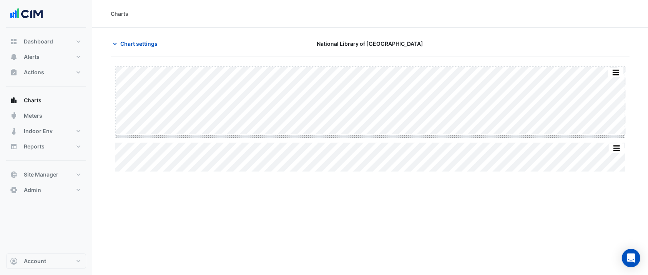
drag, startPoint x: 368, startPoint y: 134, endPoint x: 372, endPoint y: 152, distance: 18.4
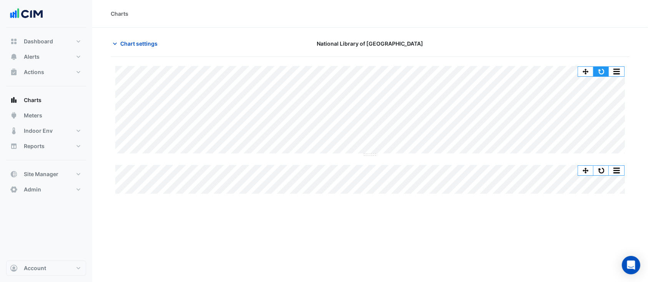
click at [596, 74] on button "button" at bounding box center [600, 72] width 15 height 10
drag, startPoint x: 129, startPoint y: 55, endPoint x: 134, endPoint y: 45, distance: 11.2
click at [129, 55] on div "Chart settings National Library of [GEOGRAPHIC_DATA]" at bounding box center [370, 47] width 519 height 20
click at [137, 35] on section "Chart settings National Library of [GEOGRAPHIC_DATA] Split by Equip Split All S…" at bounding box center [369, 212] width 555 height 368
click at [123, 35] on section "Chart settings National Library of [GEOGRAPHIC_DATA] Split by Equip Split All S…" at bounding box center [369, 212] width 555 height 368
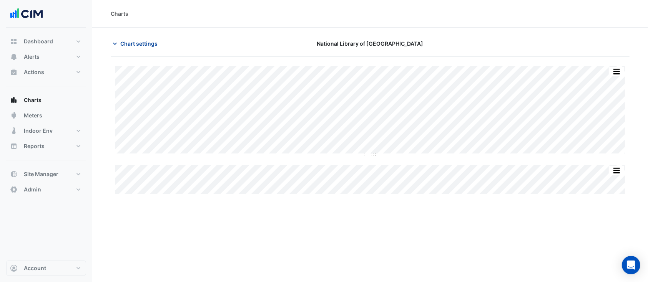
click at [128, 40] on span "Chart settings" at bounding box center [138, 44] width 37 height 8
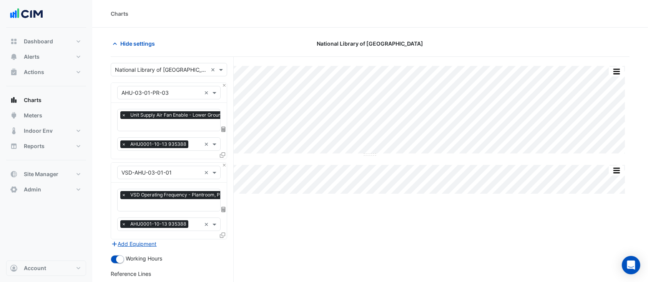
click at [147, 120] on div "× Unit Supply Air Fan Enable - Lower Ground 02, AHU-03-01" at bounding box center [191, 116] width 143 height 10
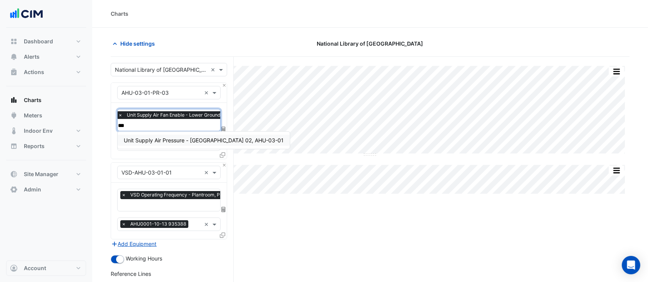
type input "****"
click at [176, 135] on div "Unit Supply Air Pressure - [GEOGRAPHIC_DATA] 02, AHU-03-01" at bounding box center [204, 140] width 172 height 11
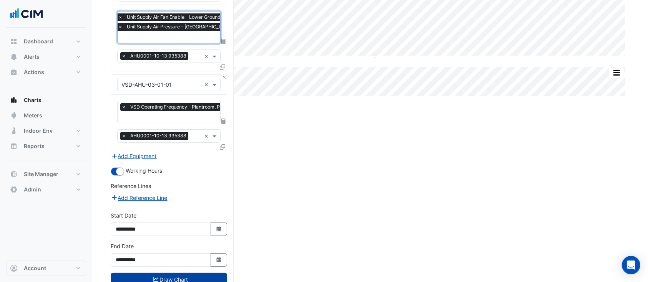
scroll to position [120, 0]
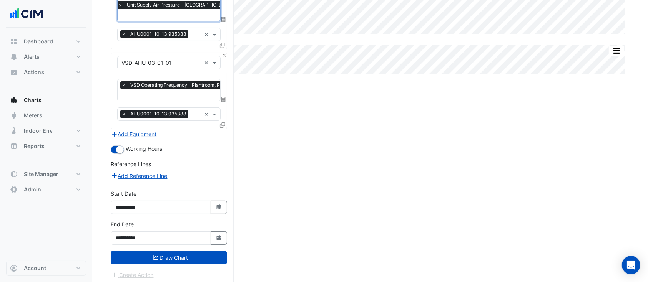
click at [169, 257] on button "Draw Chart" at bounding box center [169, 257] width 116 height 13
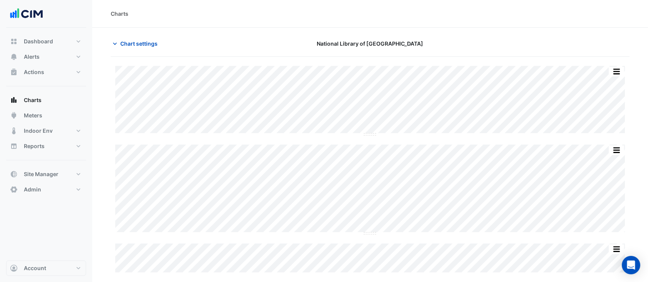
click at [147, 46] on span "Chart settings" at bounding box center [138, 44] width 37 height 8
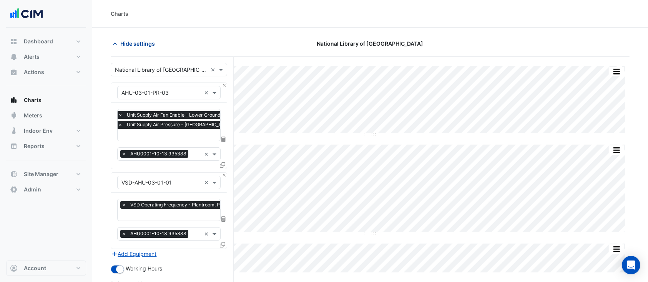
click at [138, 42] on span "Hide settings" at bounding box center [137, 44] width 35 height 8
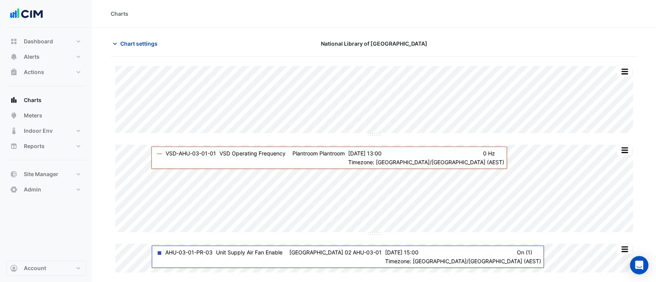
click at [129, 45] on span "Chart settings" at bounding box center [138, 44] width 37 height 8
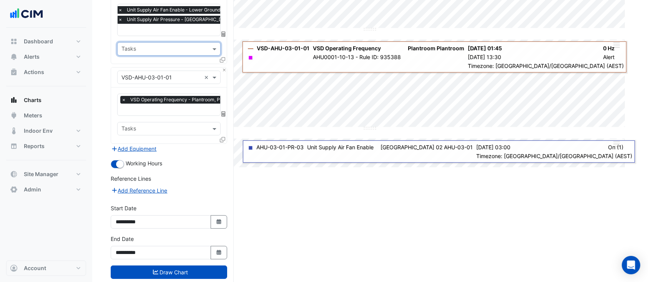
scroll to position [120, 0]
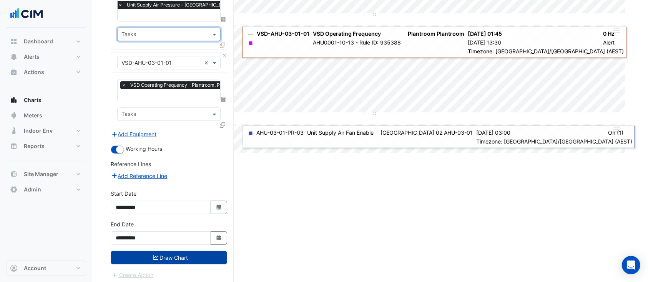
click at [191, 253] on button "Draw Chart" at bounding box center [169, 257] width 116 height 13
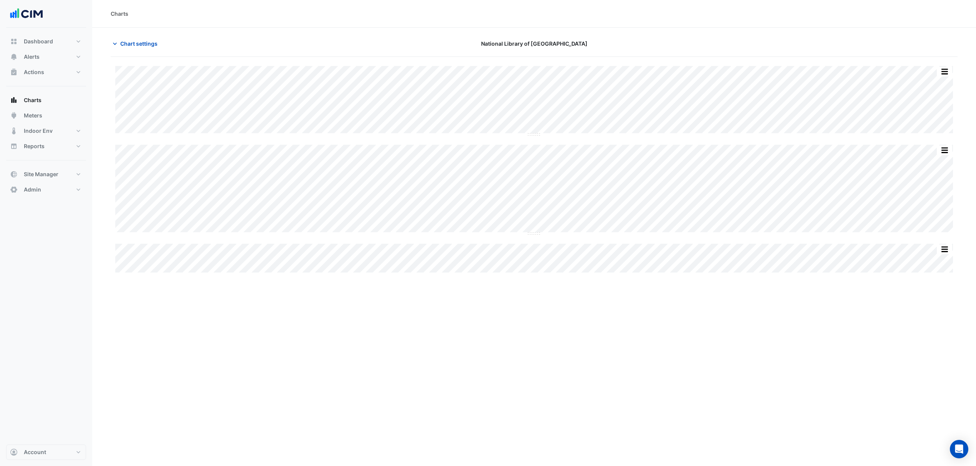
scroll to position [0, 3]
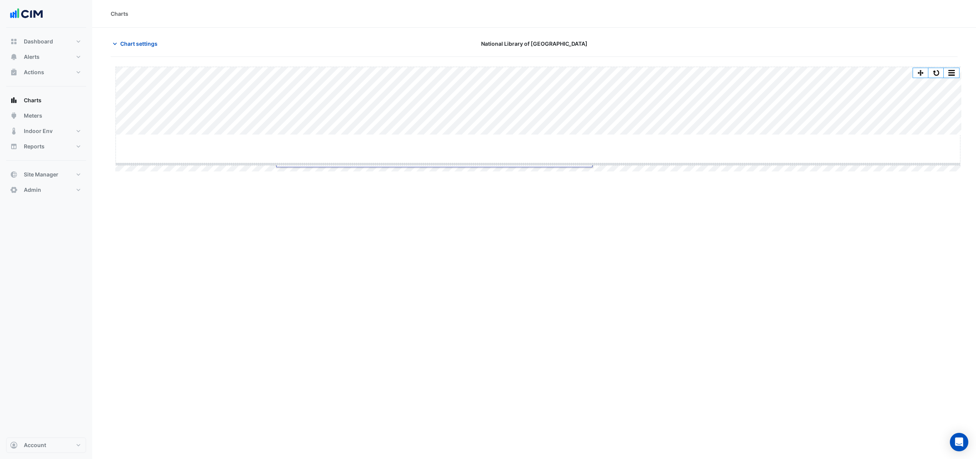
drag, startPoint x: 542, startPoint y: 134, endPoint x: 530, endPoint y: 200, distance: 67.4
